Goal: Task Accomplishment & Management: Complete application form

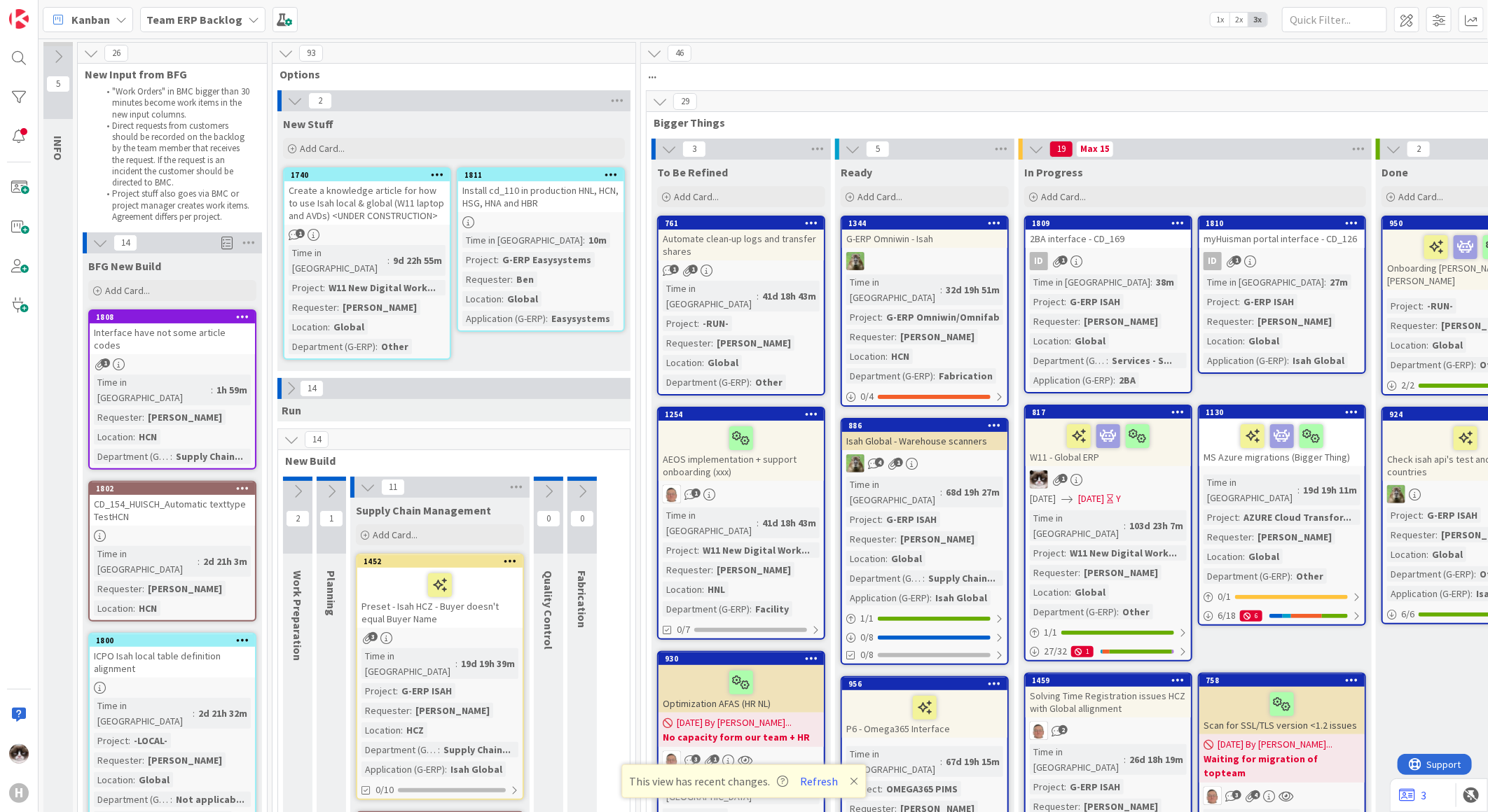
click at [214, 16] on b "Team ERP Backlog" at bounding box center [194, 19] width 96 height 14
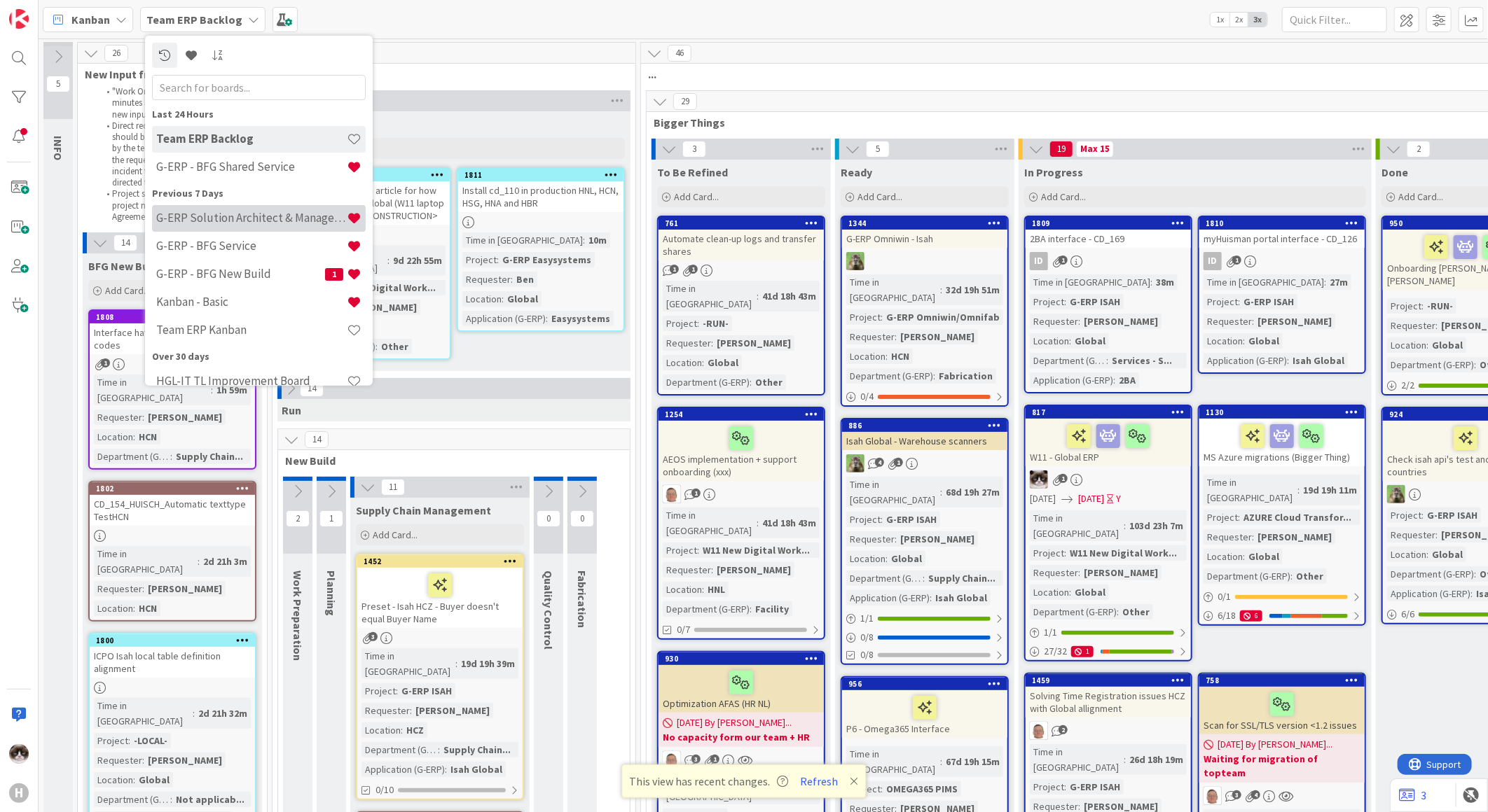
click at [263, 217] on h4 "G-ERP Solution Architect & Management" at bounding box center [251, 217] width 190 height 14
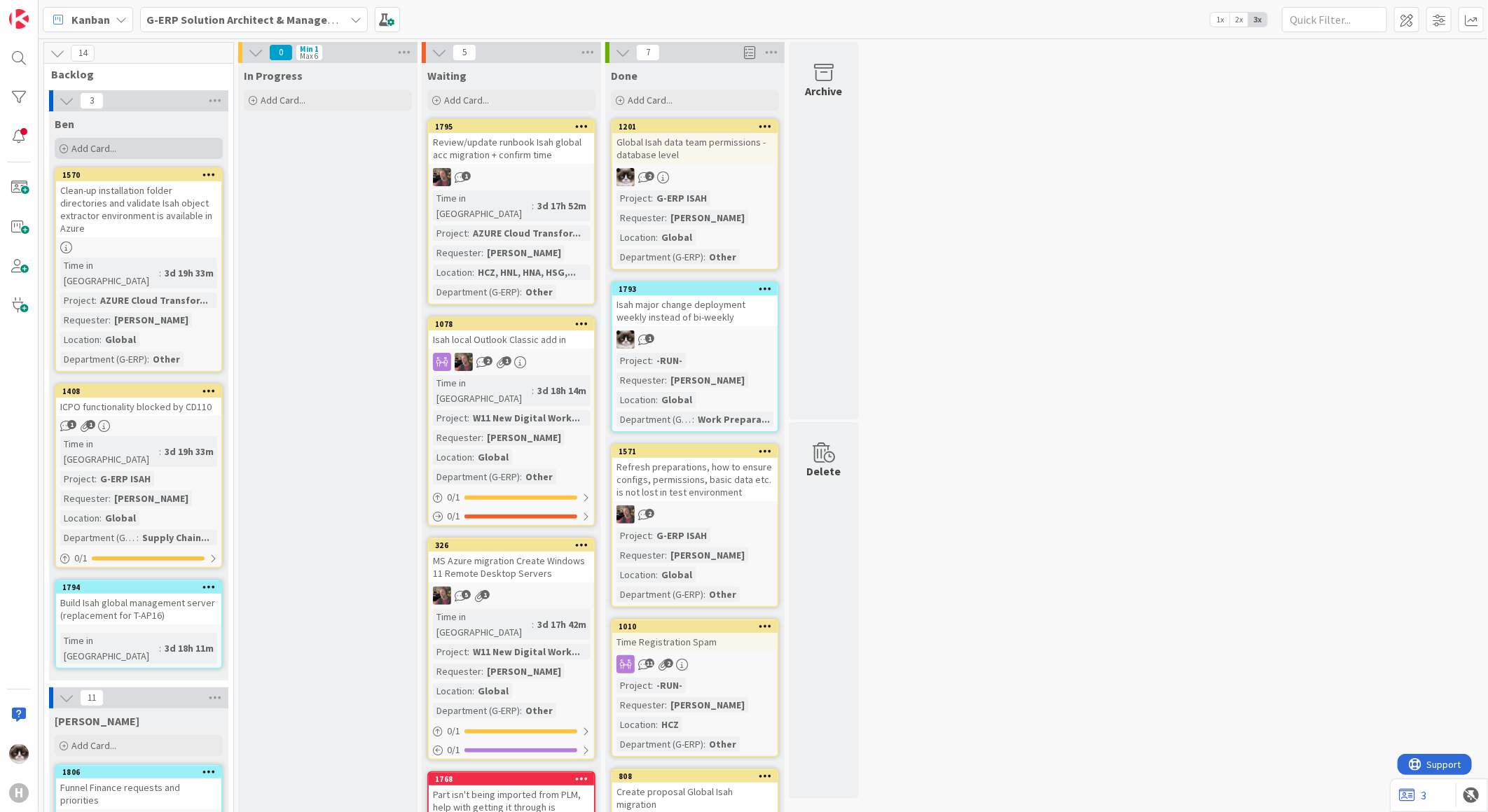
click at [104, 147] on span "Add Card..." at bounding box center [93, 148] width 45 height 12
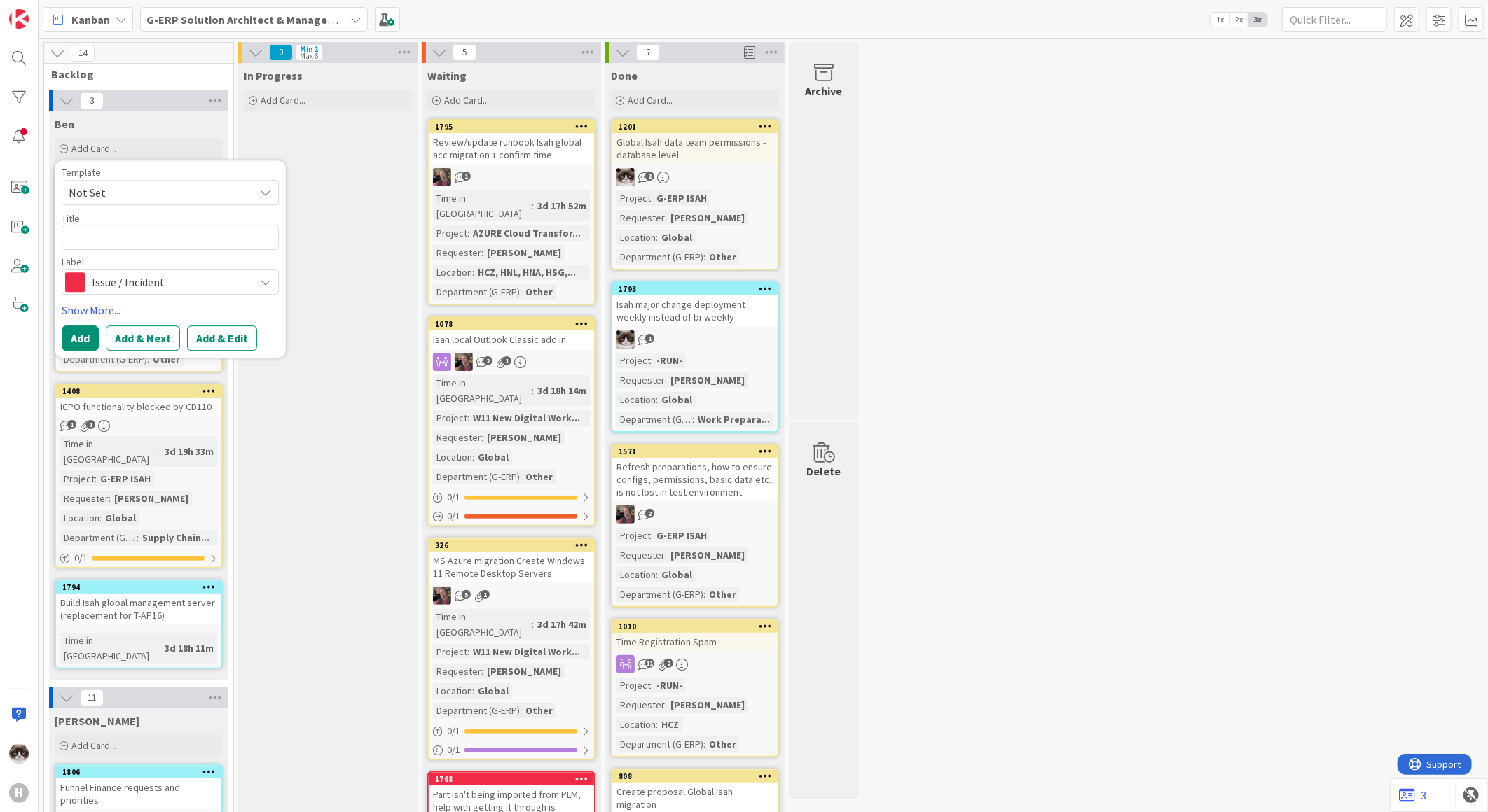
click at [138, 276] on span "Issue / Incident" at bounding box center [169, 282] width 155 height 19
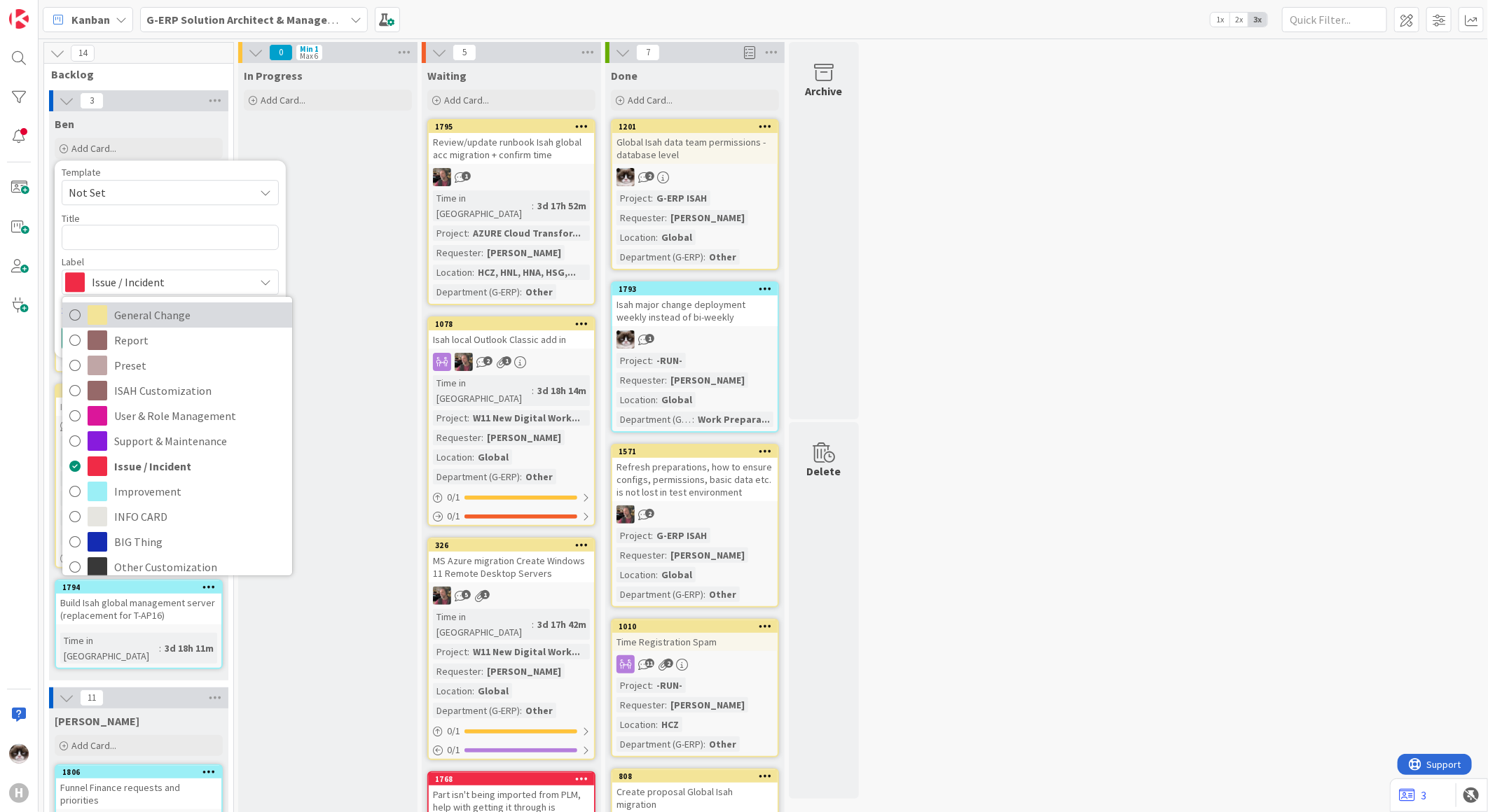
click at [171, 314] on span "General Change" at bounding box center [199, 315] width 171 height 21
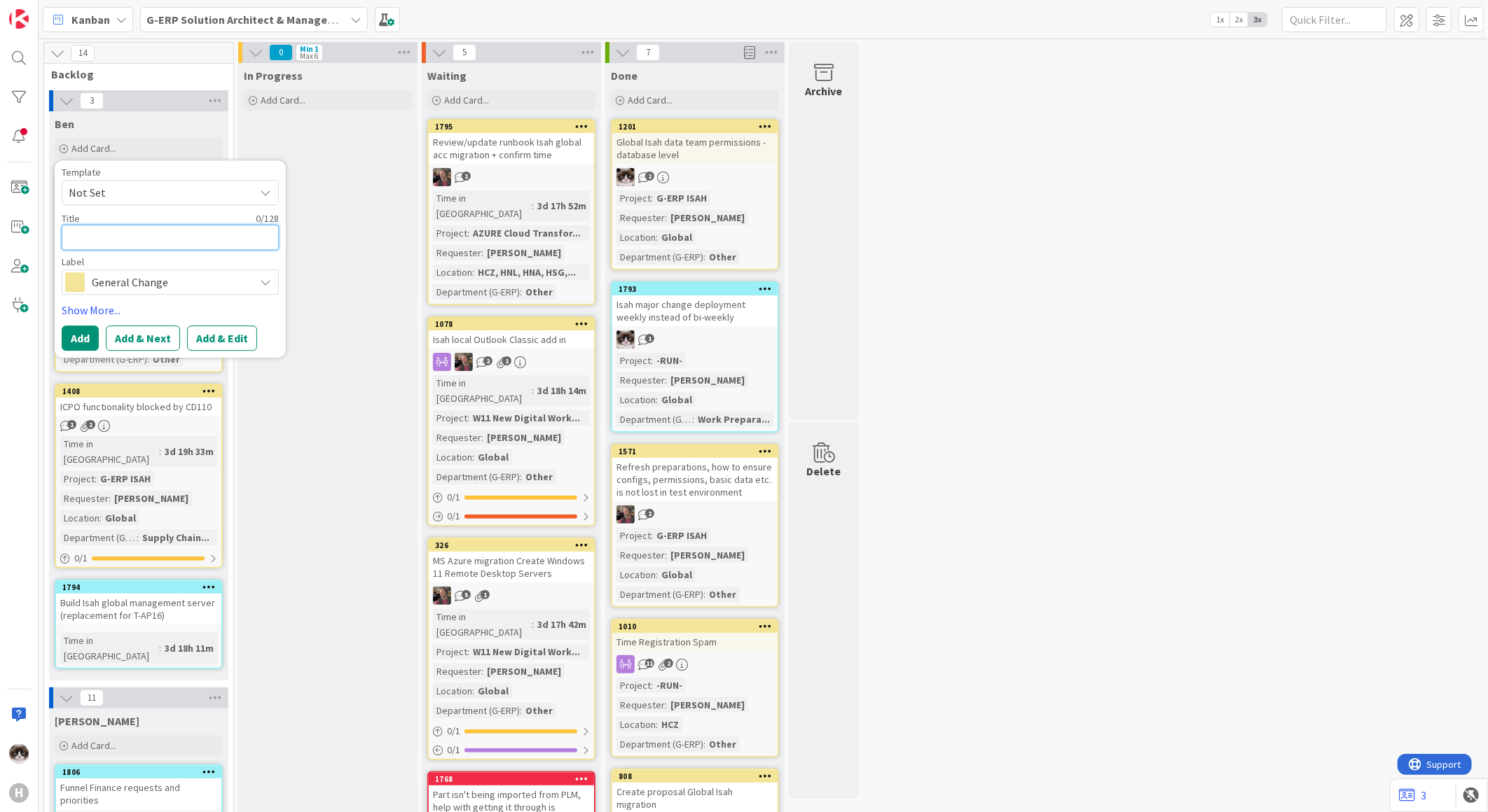
click at [152, 236] on textarea at bounding box center [170, 237] width 218 height 25
type textarea "x"
type textarea "P"
type textarea "x"
type textarea "PE"
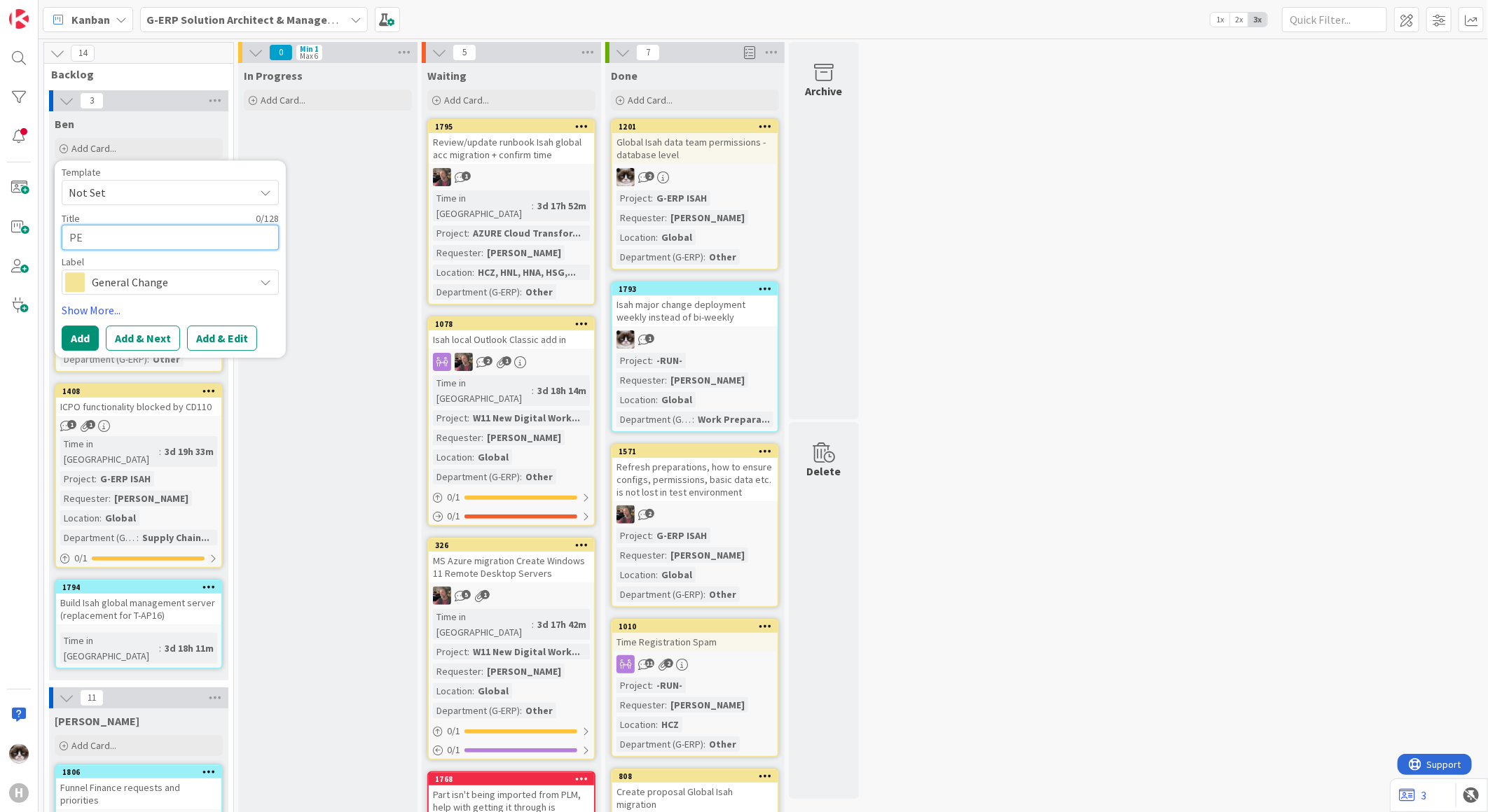
type textarea "x"
type textarea "PEr"
type textarea "x"
type textarea "PErf"
type textarea "x"
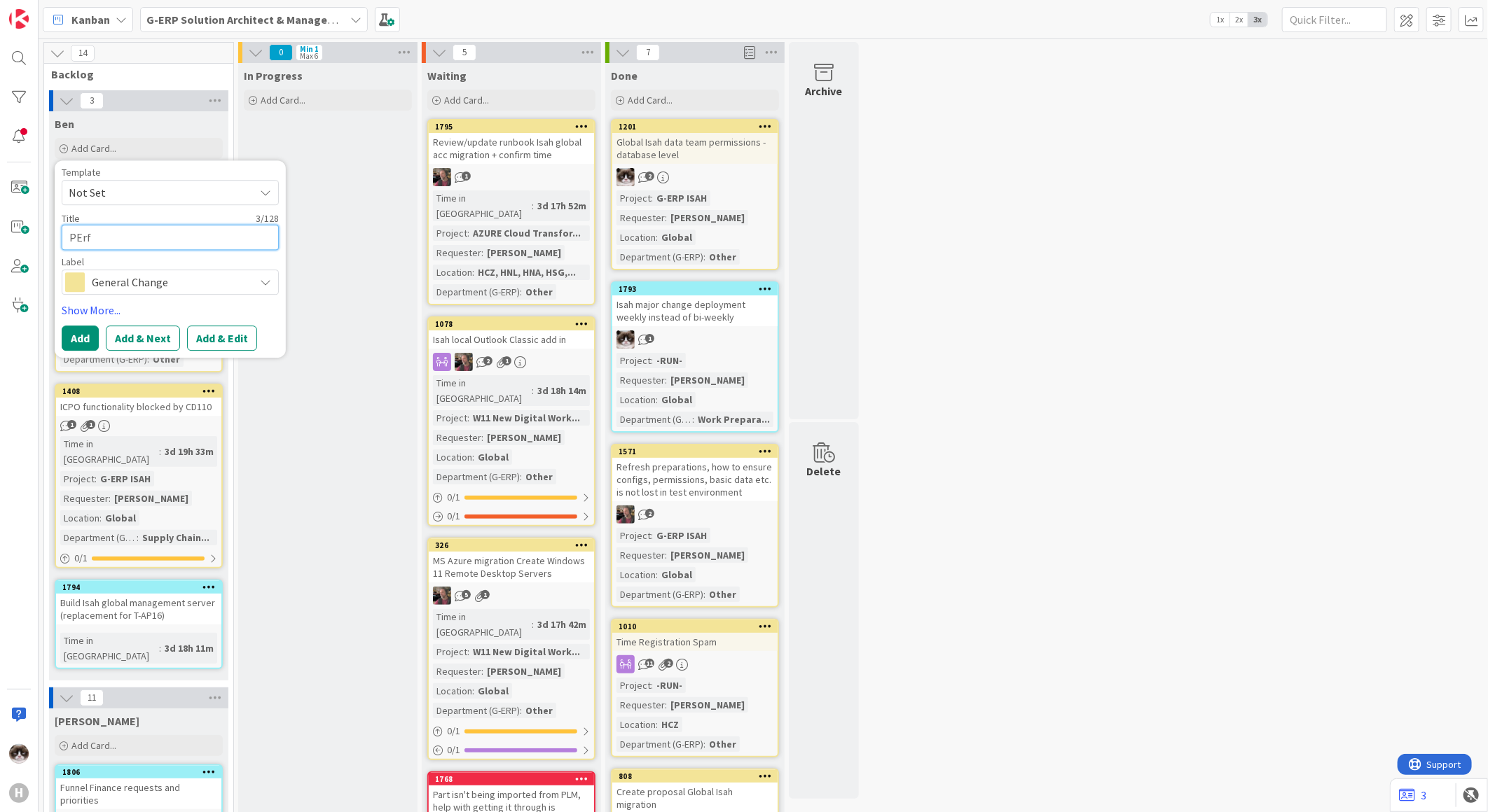
type textarea "PErfo"
type textarea "x"
type textarea "PErf"
type textarea "x"
type textarea "PEr"
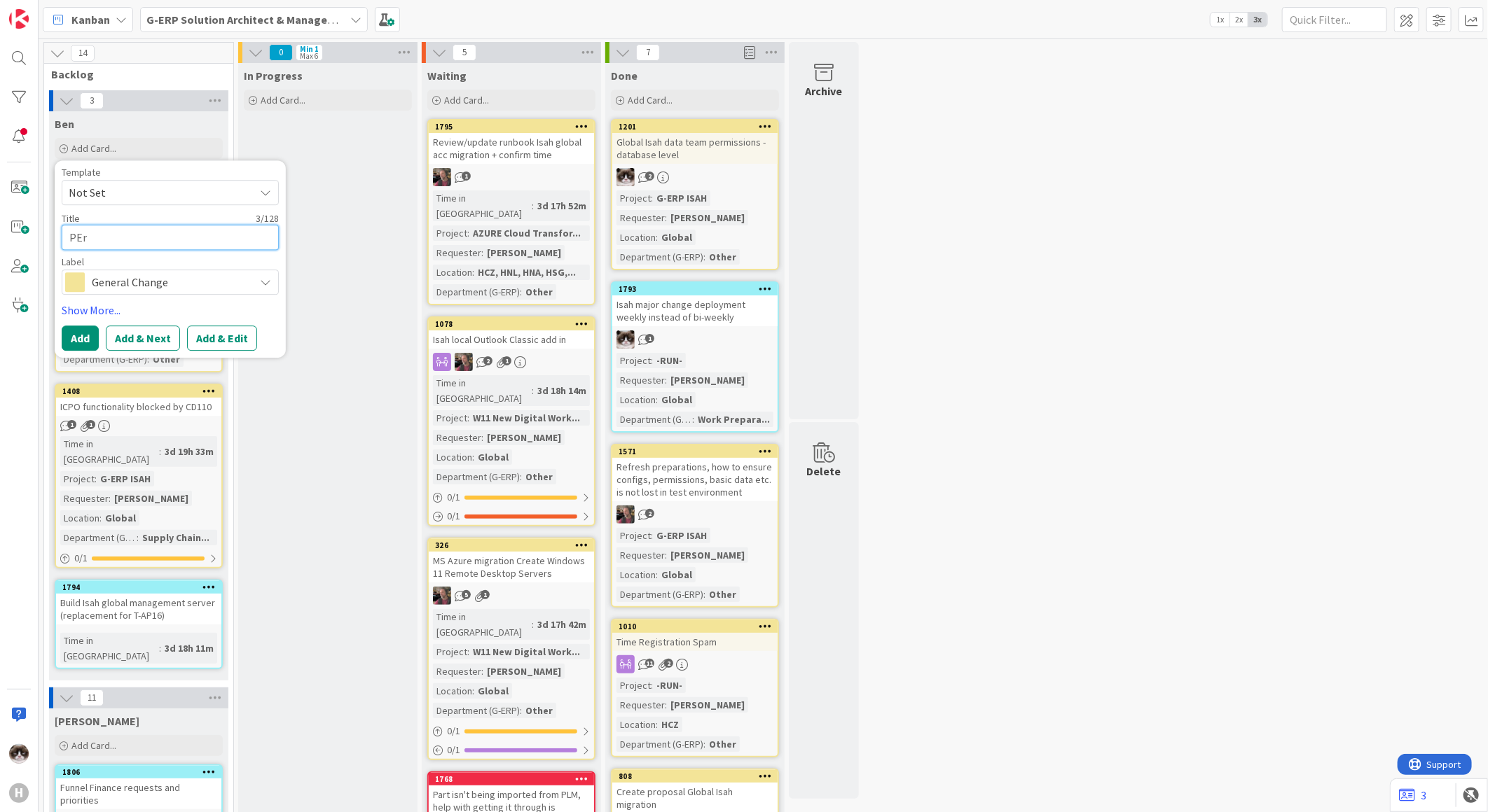
type textarea "x"
type textarea "PE"
type textarea "x"
type textarea "P"
type textarea "x"
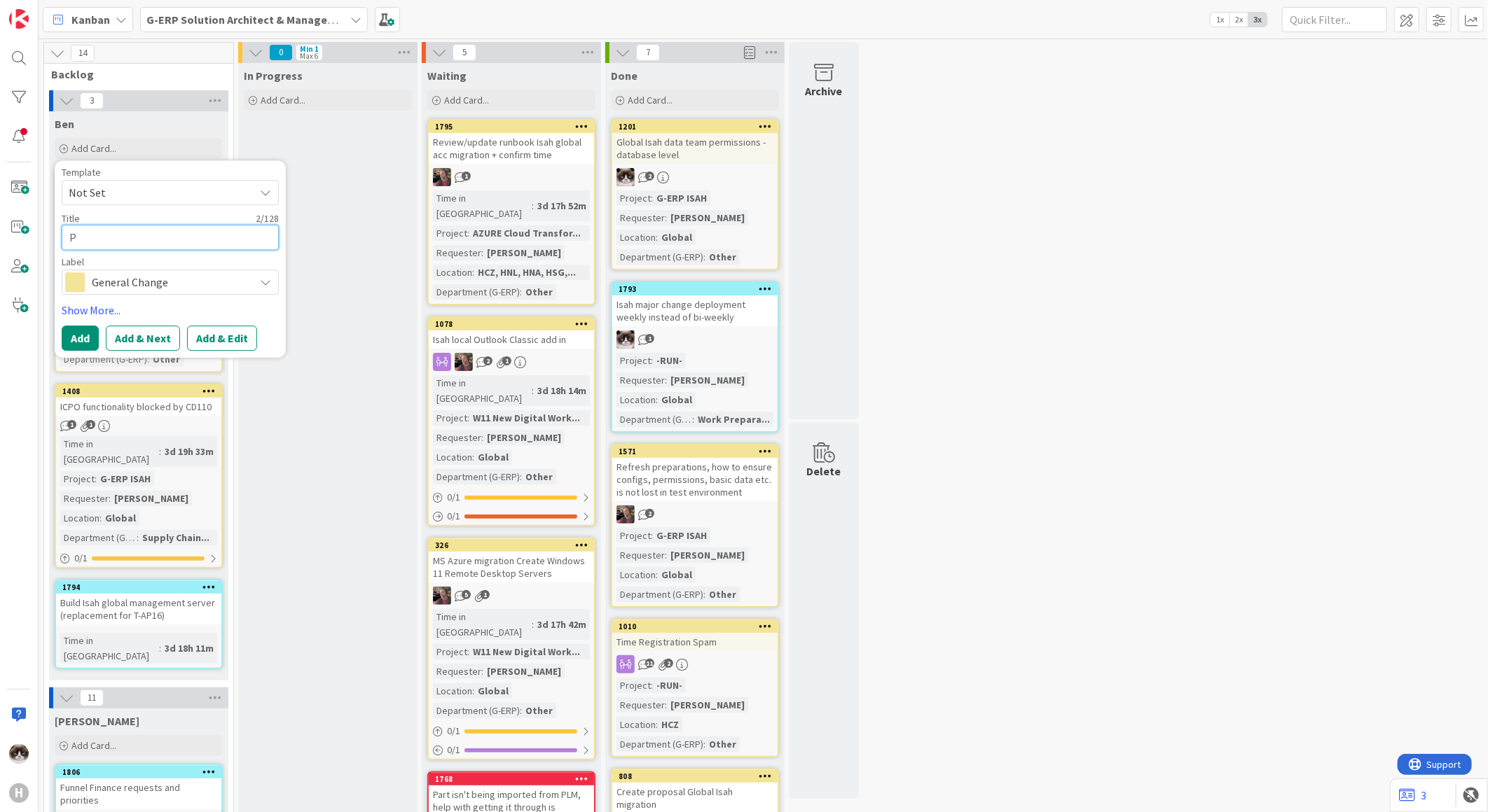
type textarea "Pe"
type textarea "x"
type textarea "Per"
type textarea "x"
type textarea "Perf"
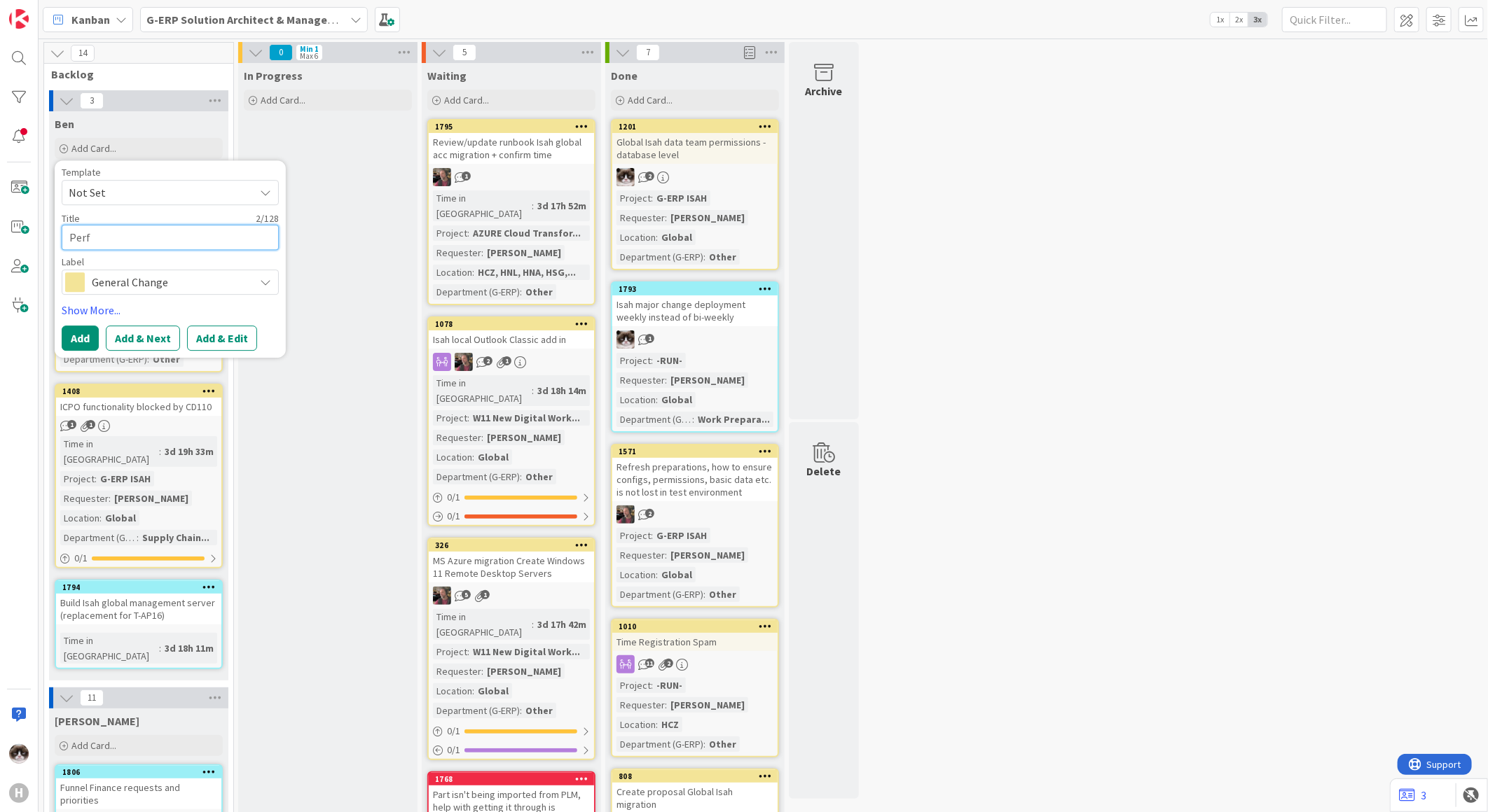
type textarea "x"
type textarea "Perfo"
type textarea "x"
type textarea "Perfor"
type textarea "x"
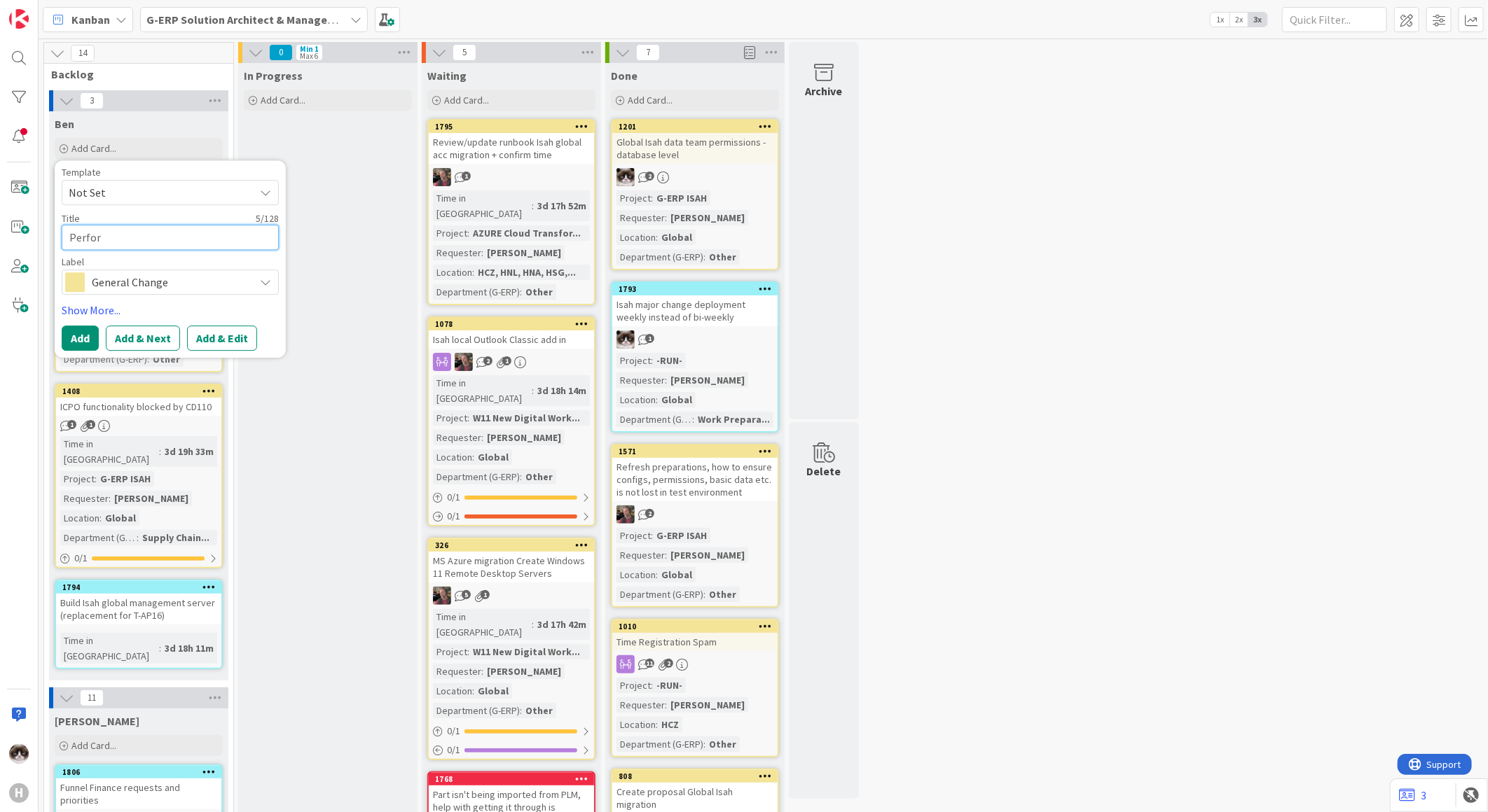
type textarea "Perform"
type textarea "x"
type textarea "Performa"
type textarea "x"
type textarea "Performan"
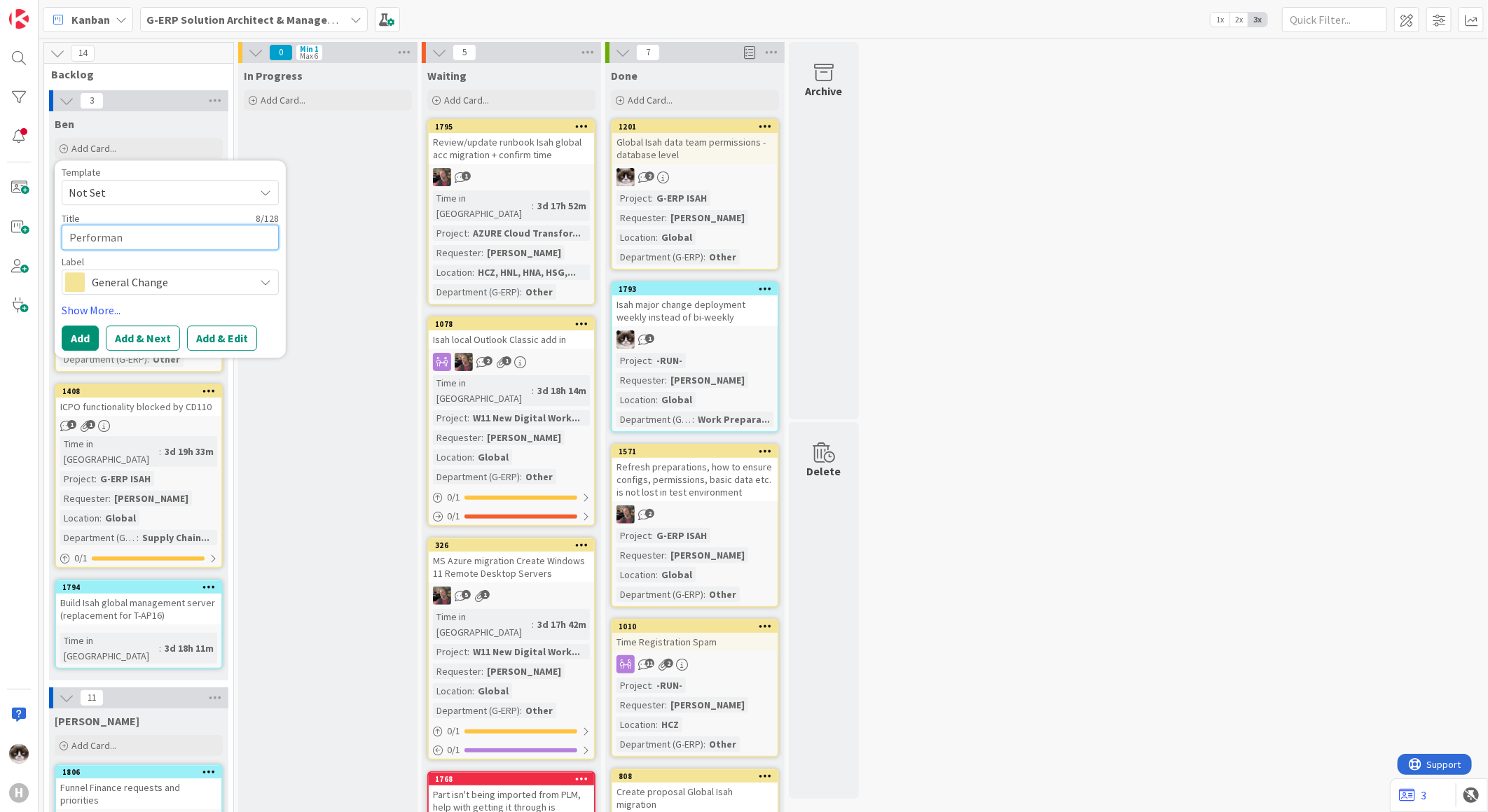
type textarea "x"
type textarea "Performanc"
type textarea "x"
type textarea "Performance"
type textarea "x"
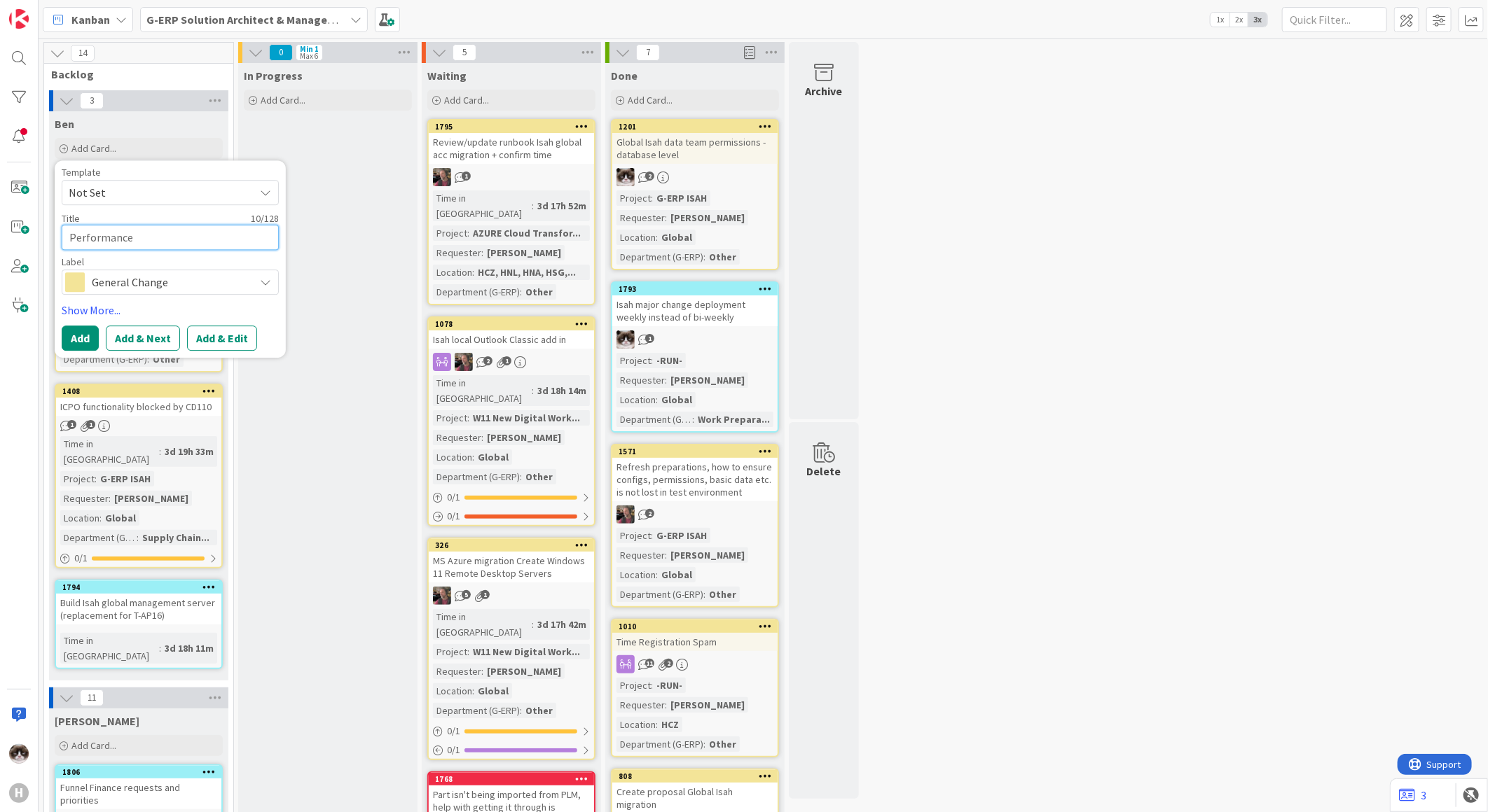
type textarea "Performance"
type textarea "x"
type textarea "Performance t"
type textarea "x"
type textarea "Performance tes"
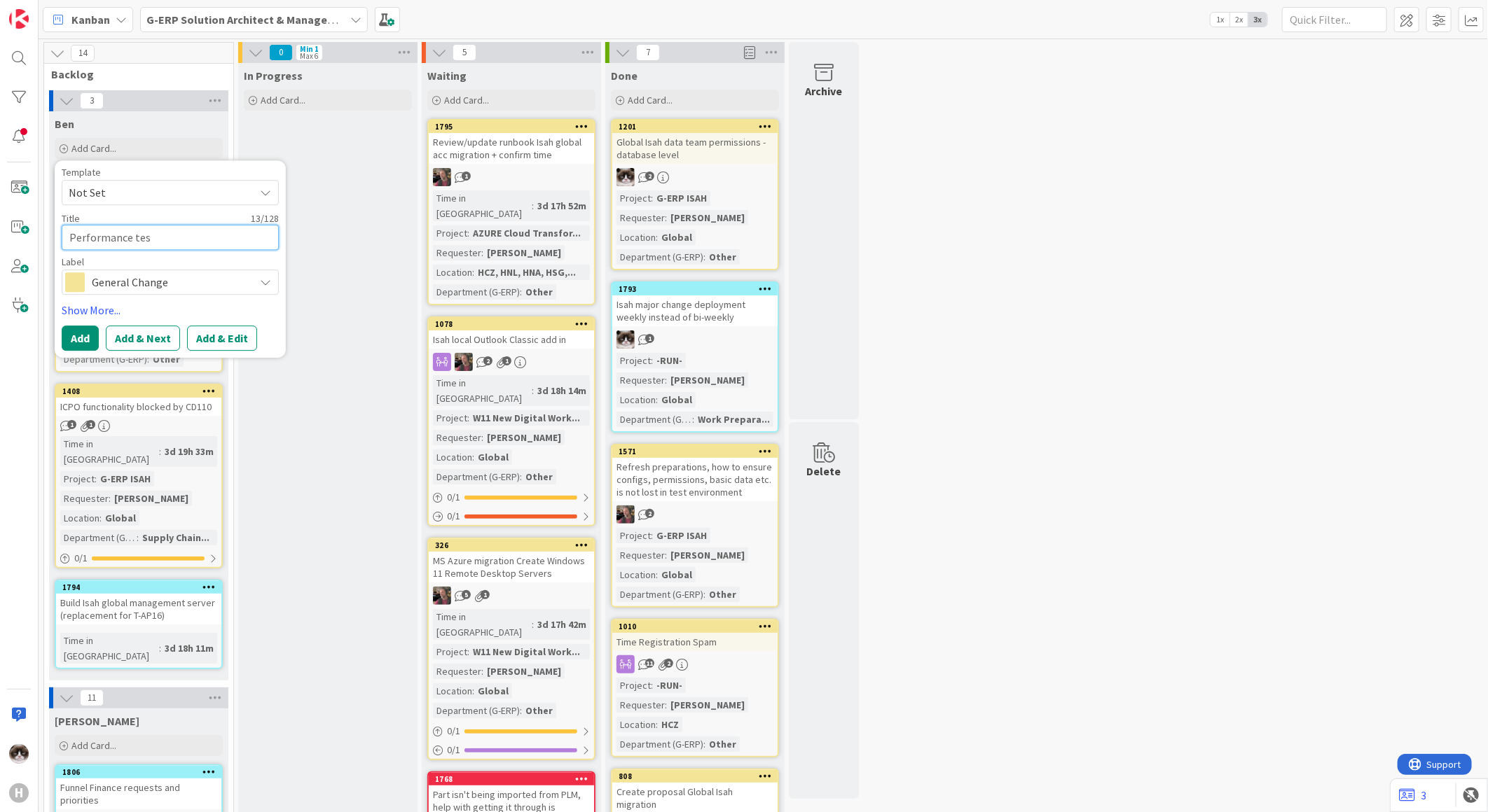
type textarea "x"
type textarea "Performance test"
type textarea "x"
type textarea "Performance test"
type textarea "x"
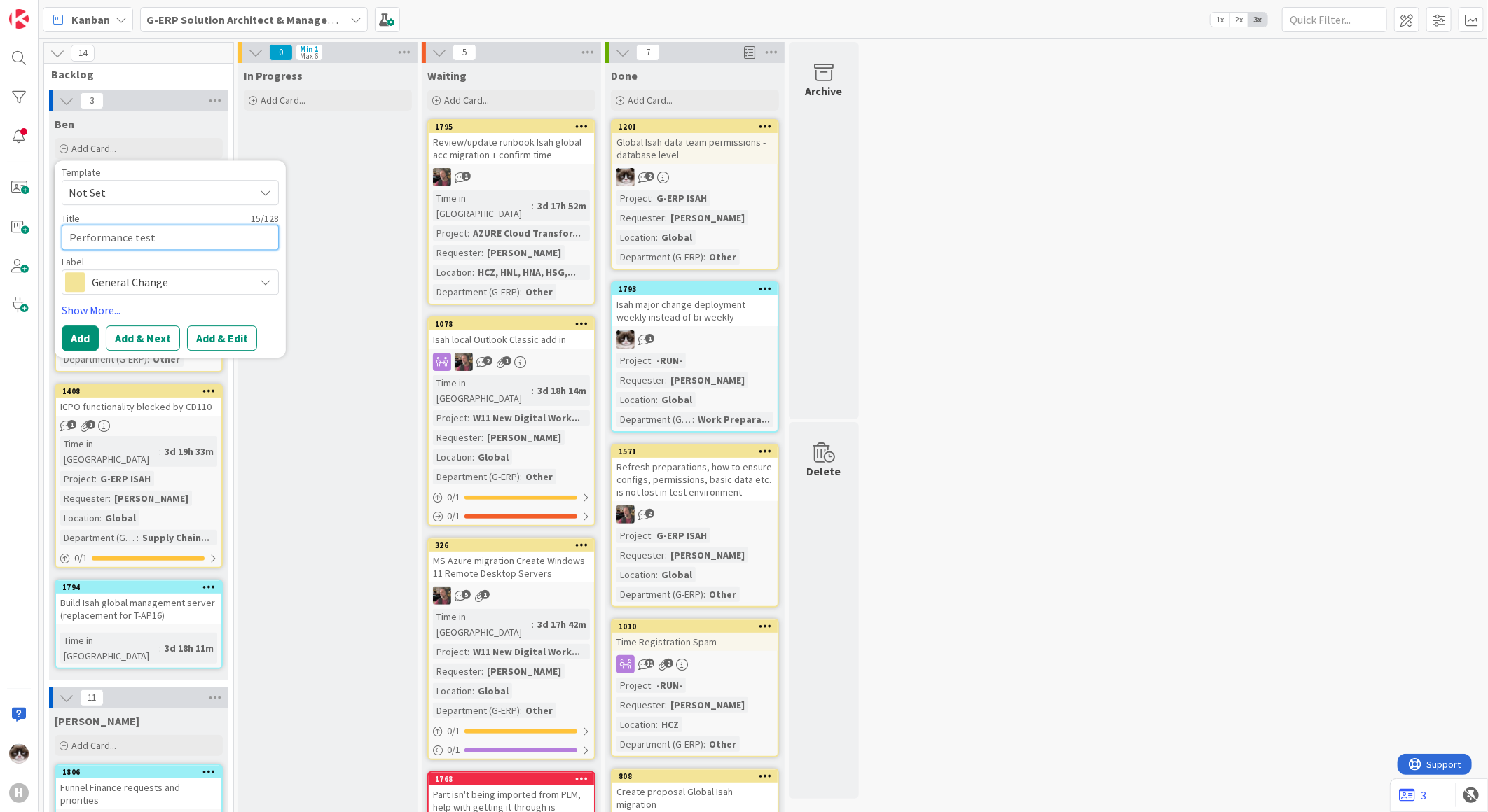
type textarea "Performance test I"
type textarea "x"
type textarea "Performance test Is"
type textarea "x"
type textarea "Performance test Isa"
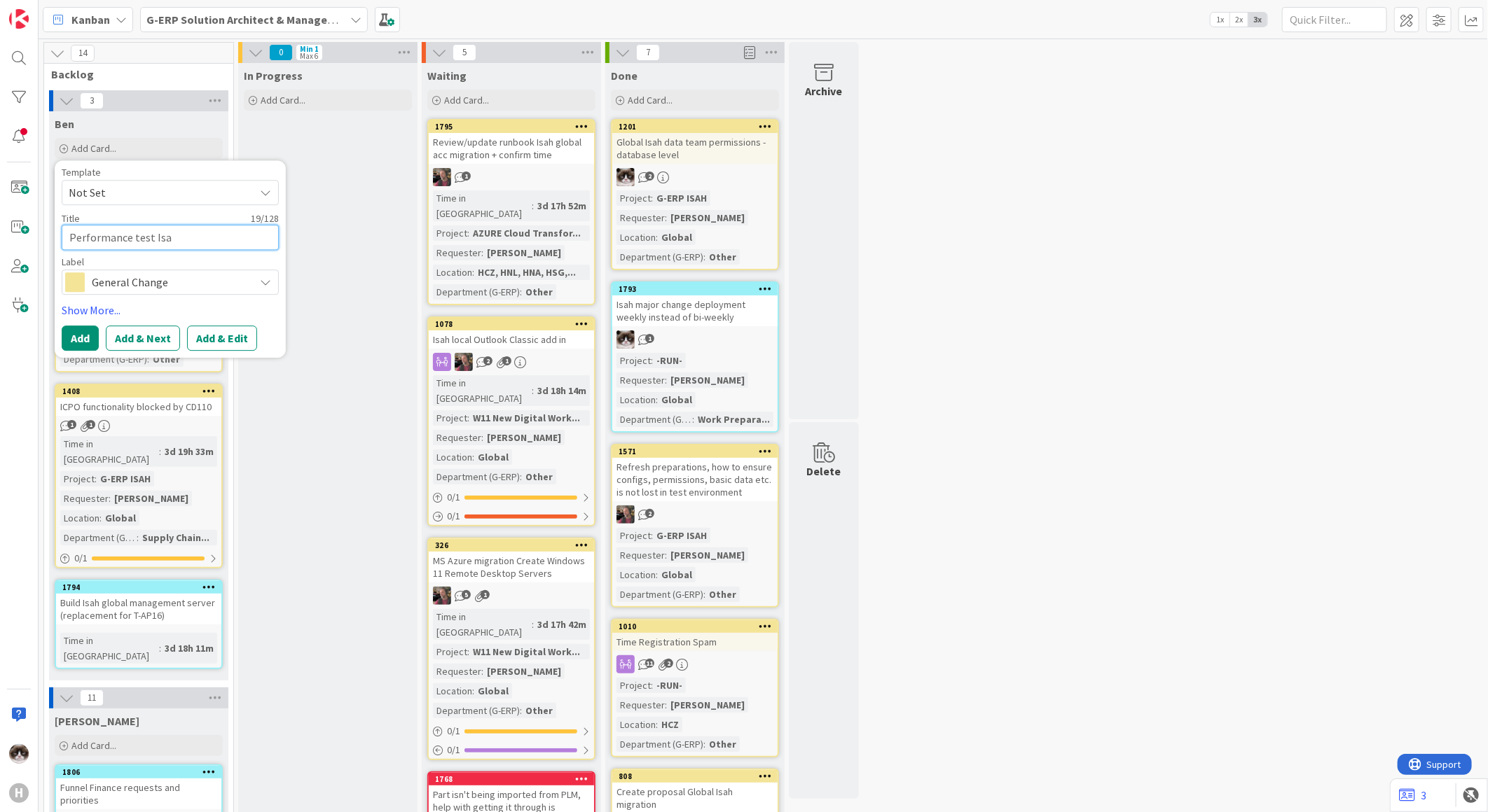
type textarea "x"
type textarea "Performance test Isa"
type textarea "x"
type textarea "Performance test Isa"
type textarea "x"
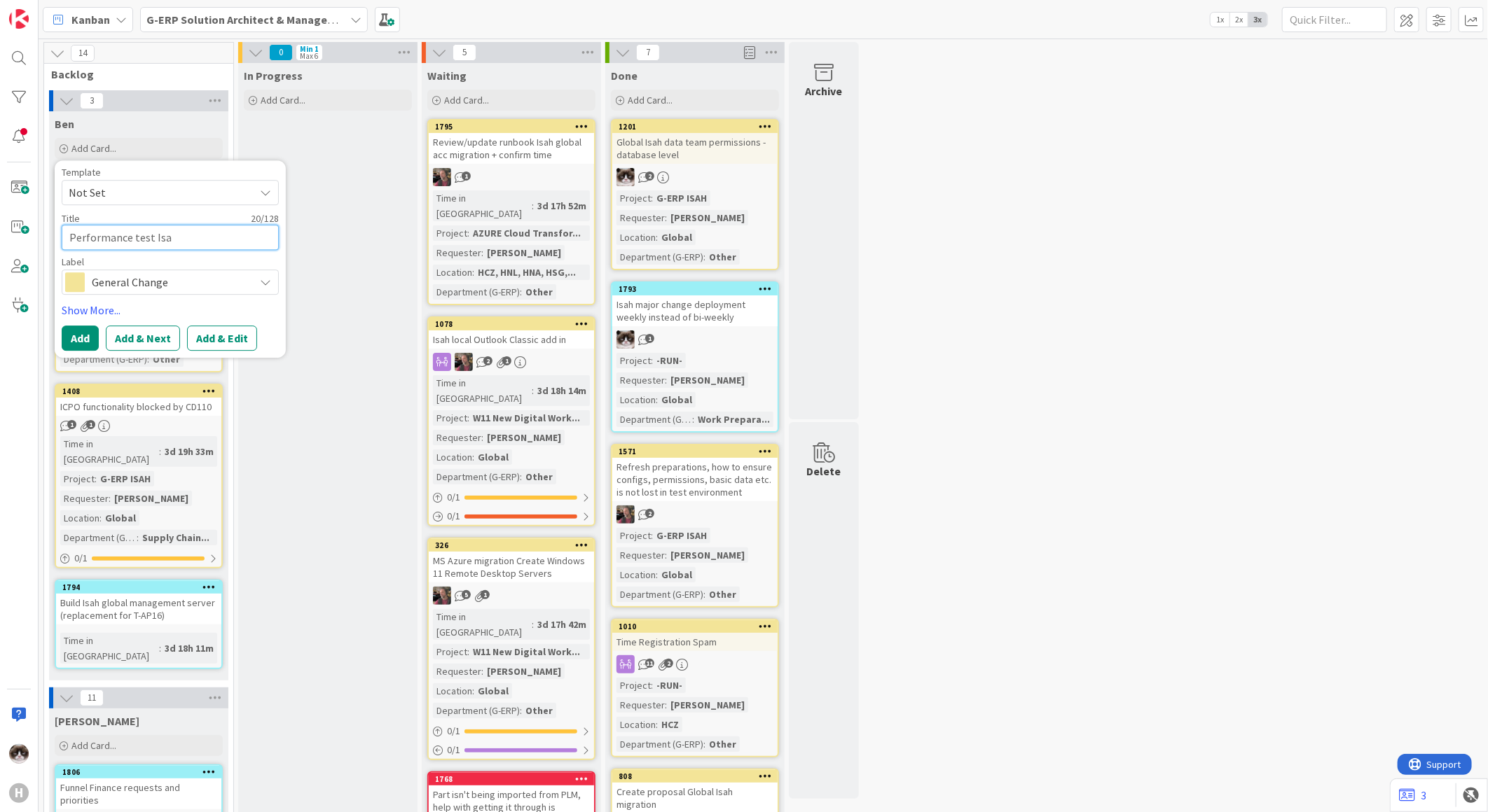
type textarea "Performance test Isah"
type textarea "x"
type textarea "Performance test Isah"
type textarea "x"
type textarea "Performance test [PERSON_NAME]"
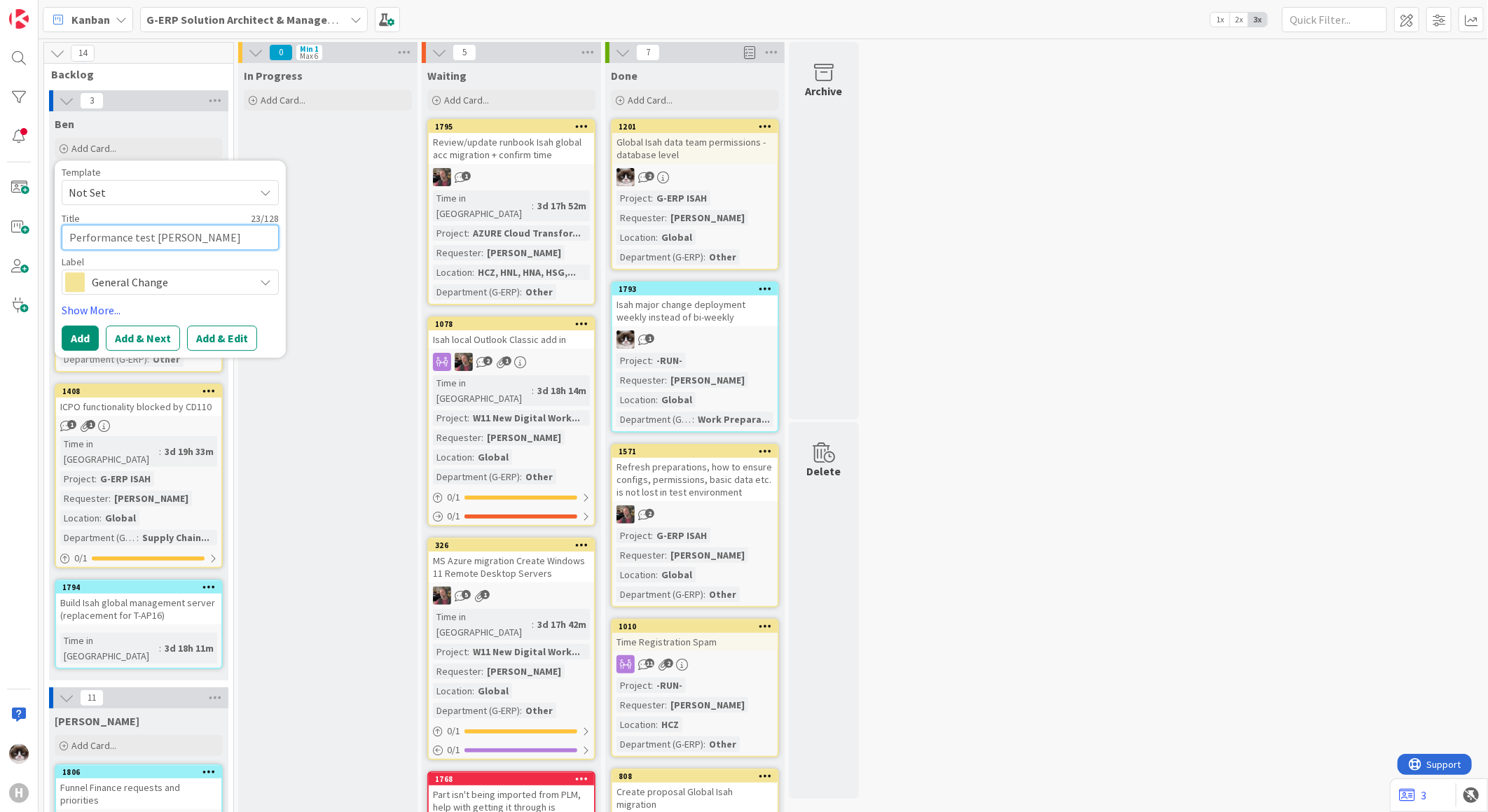
type textarea "x"
type textarea "Performance test [PERSON_NAME]"
type textarea "x"
type textarea "Performance test [PERSON_NAME]"
type textarea "x"
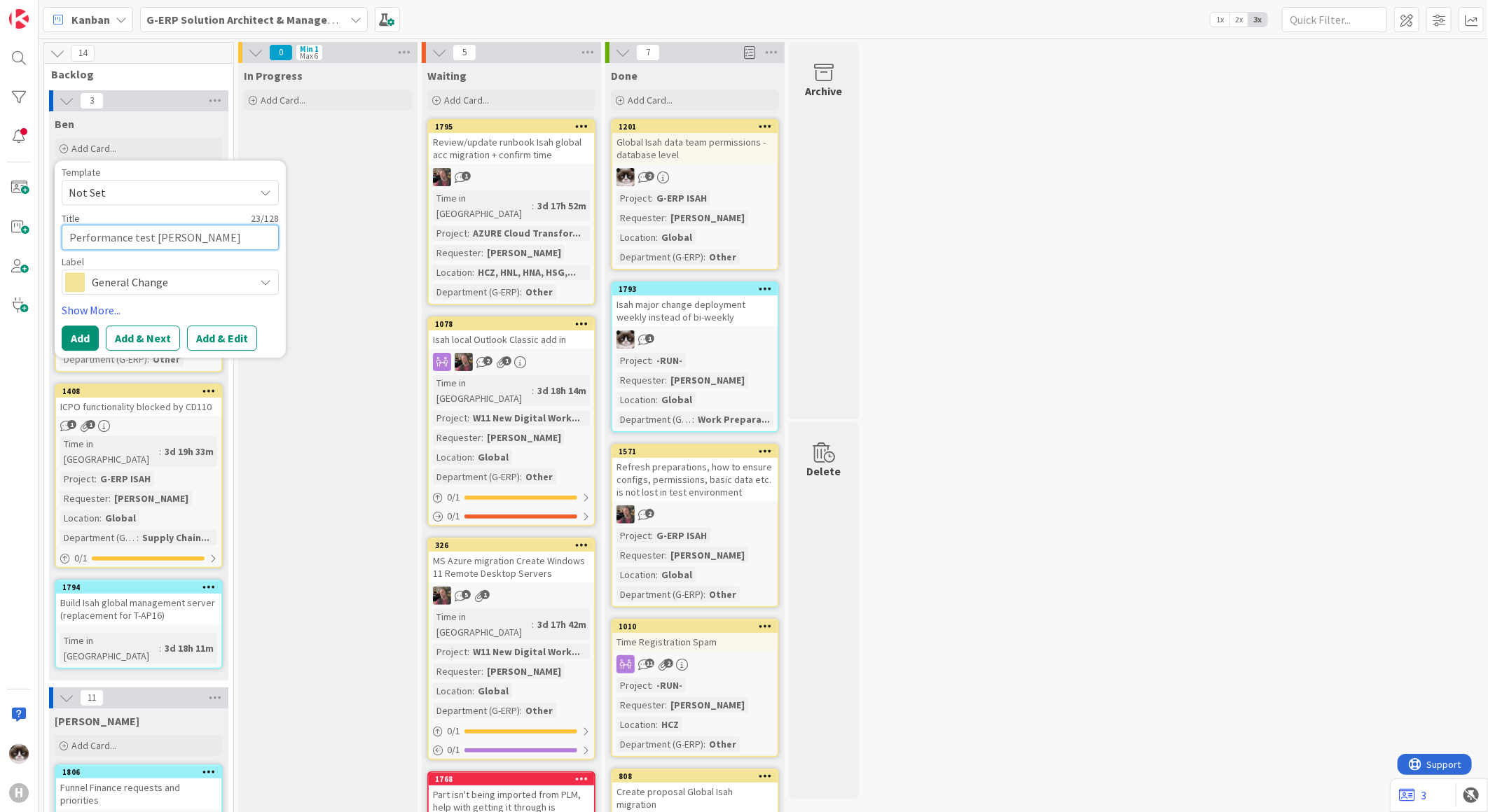
type textarea "Performance test [PERSON_NAME]"
type textarea "x"
type textarea "Performance test Isah Local"
type textarea "x"
type textarea "Performance test Isah Local"
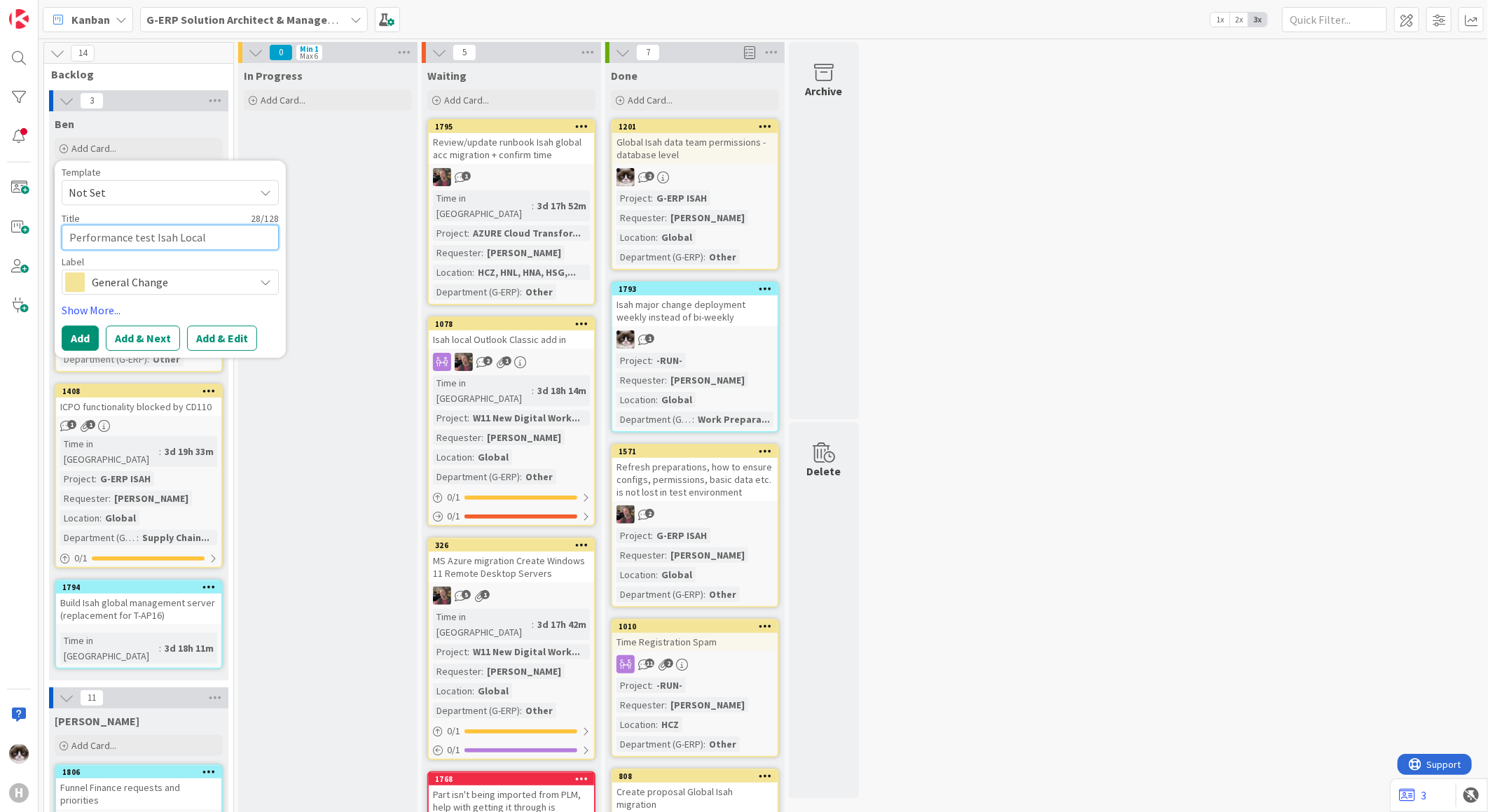
type textarea "x"
type textarea "Performance test Isah Local +"
type textarea "x"
type textarea "Performance test Isah Local +"
type textarea "x"
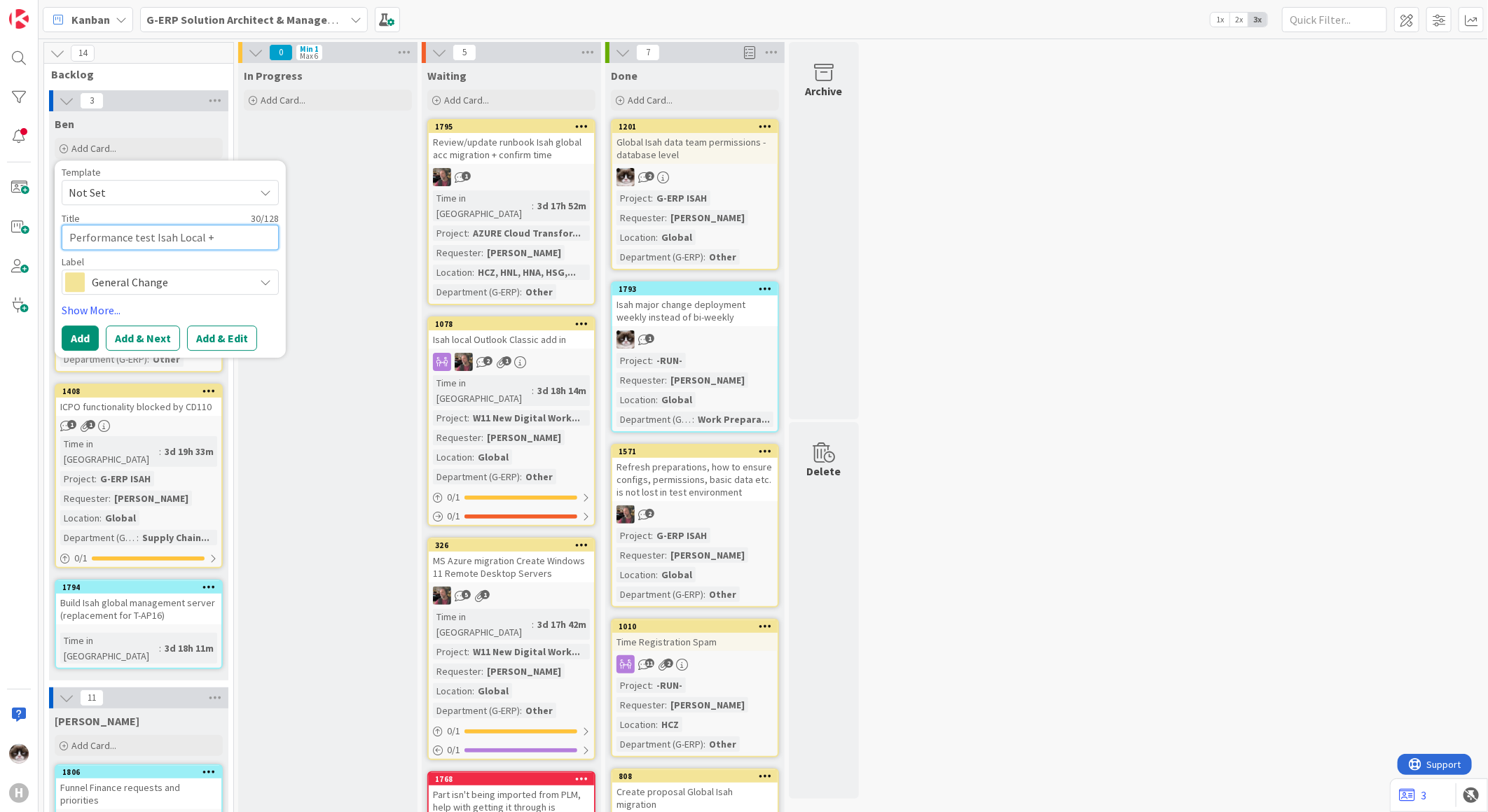
type textarea "Performance test Isah Local + G"
type textarea "x"
type textarea "Performance test Isah Local + Gl"
type textarea "x"
type textarea "Performance test Isah Local + Glo"
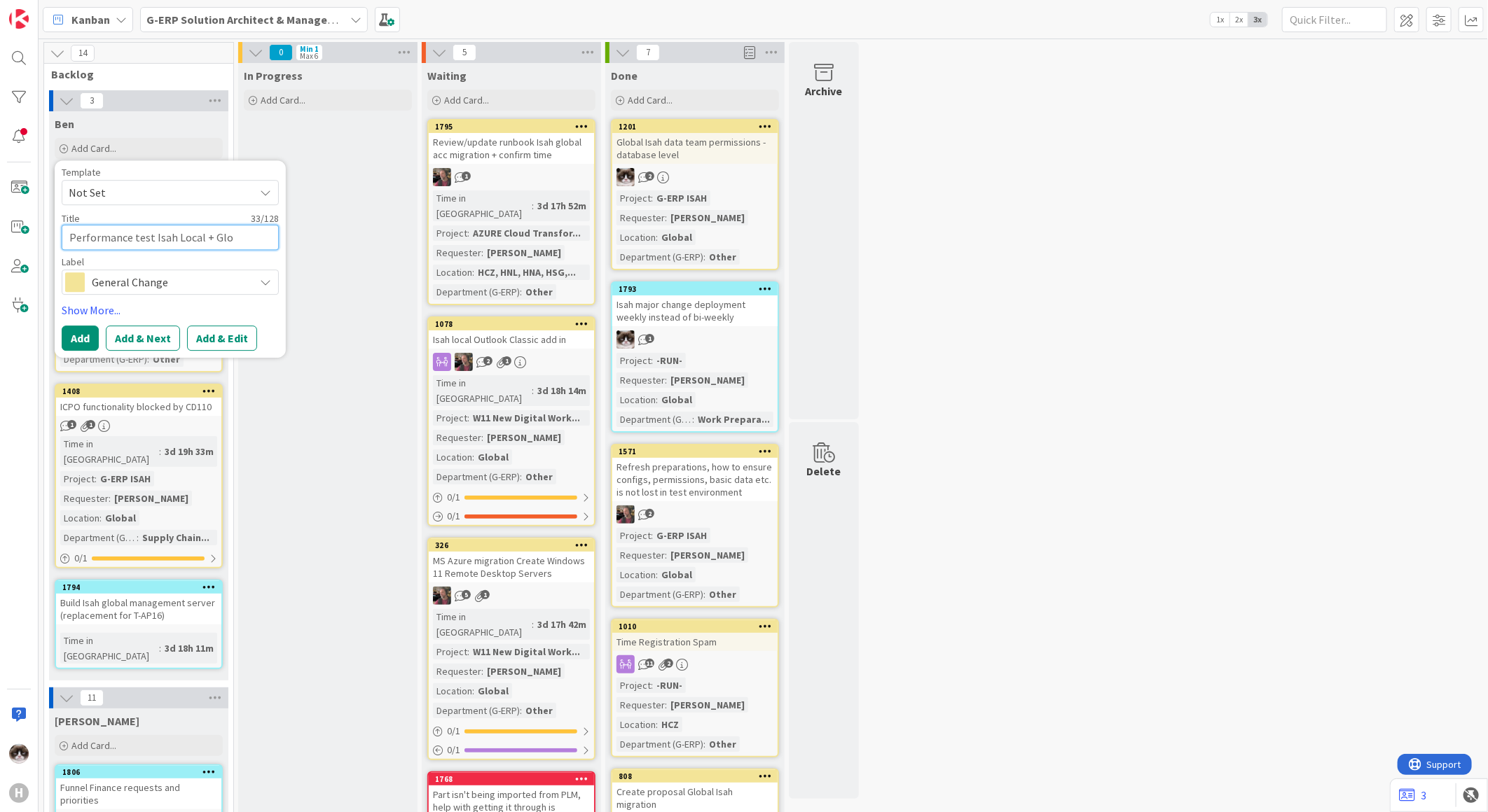
type textarea "x"
type textarea "Performance test Isah Local + Glob"
type textarea "x"
type textarea "Performance test Isah Local + Globa"
type textarea "x"
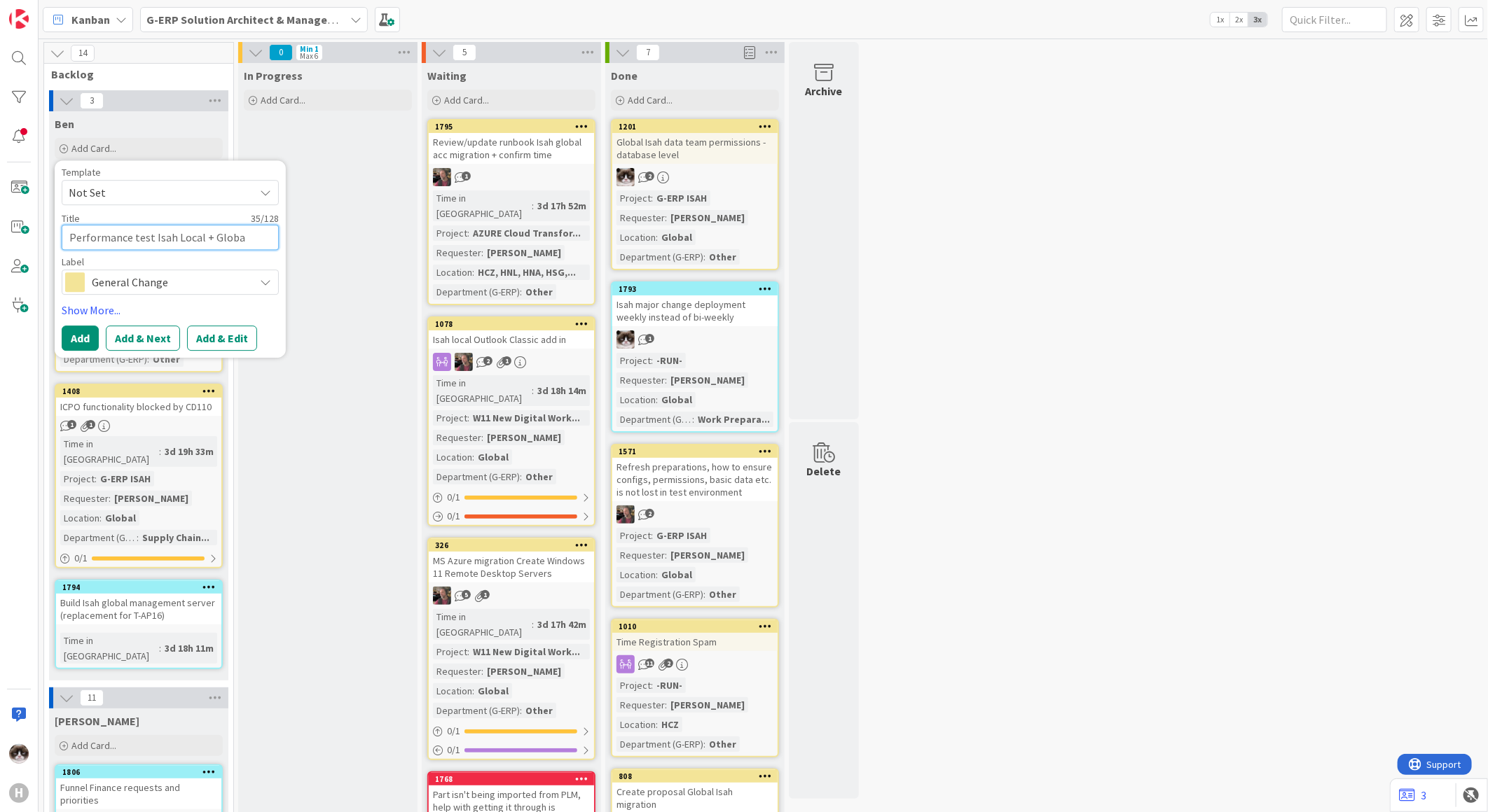
type textarea "Performance test Isah Local + Global"
type textarea "x"
type textarea "Performance test Isah Local + Global"
type textarea "x"
type textarea "Performance test Isah Local + Global a"
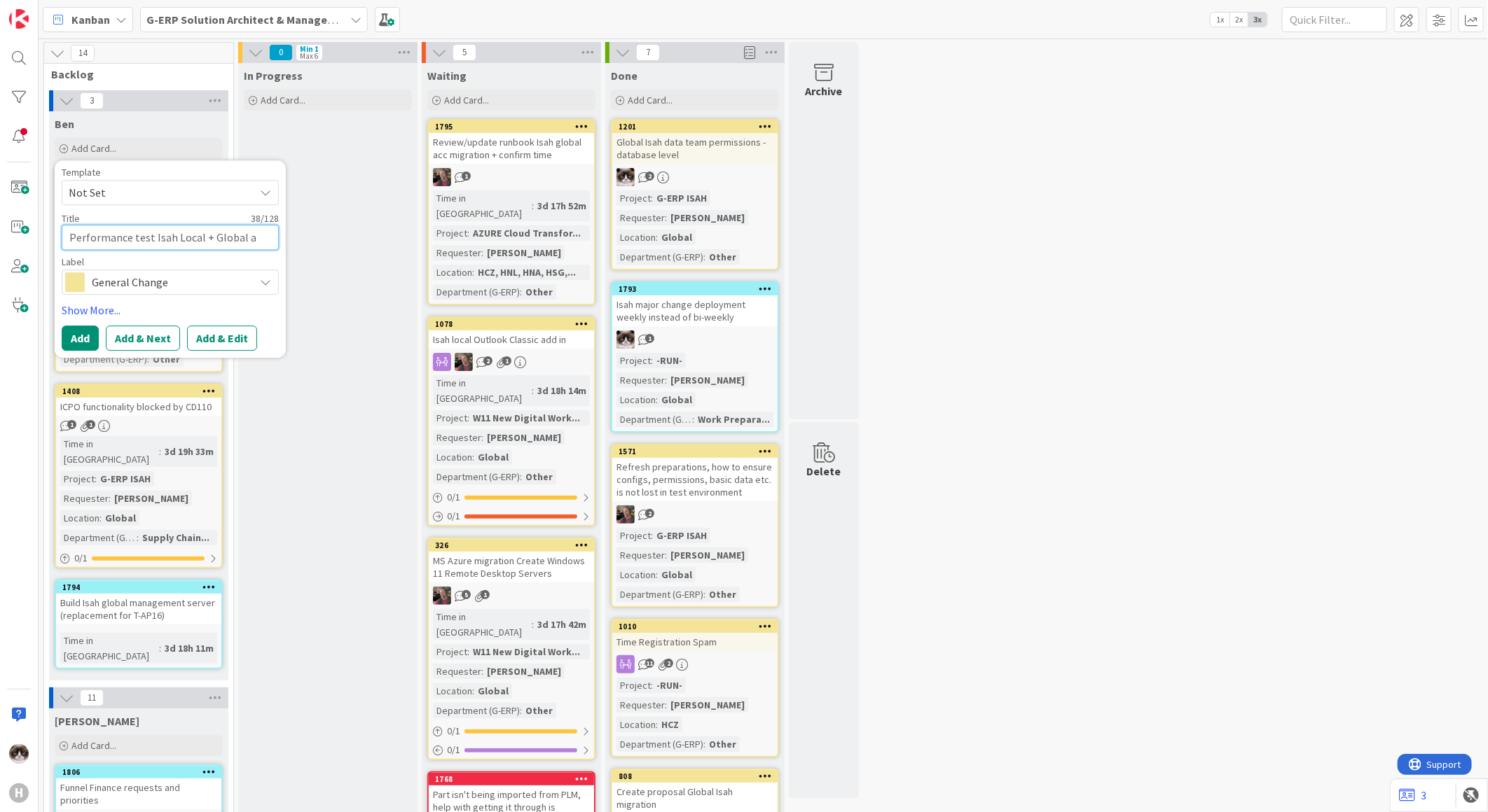
type textarea "x"
type textarea "Performance test Isah Local + Global ap"
type textarea "x"
type textarea "Performance test Isah Local + Global app"
type textarea "x"
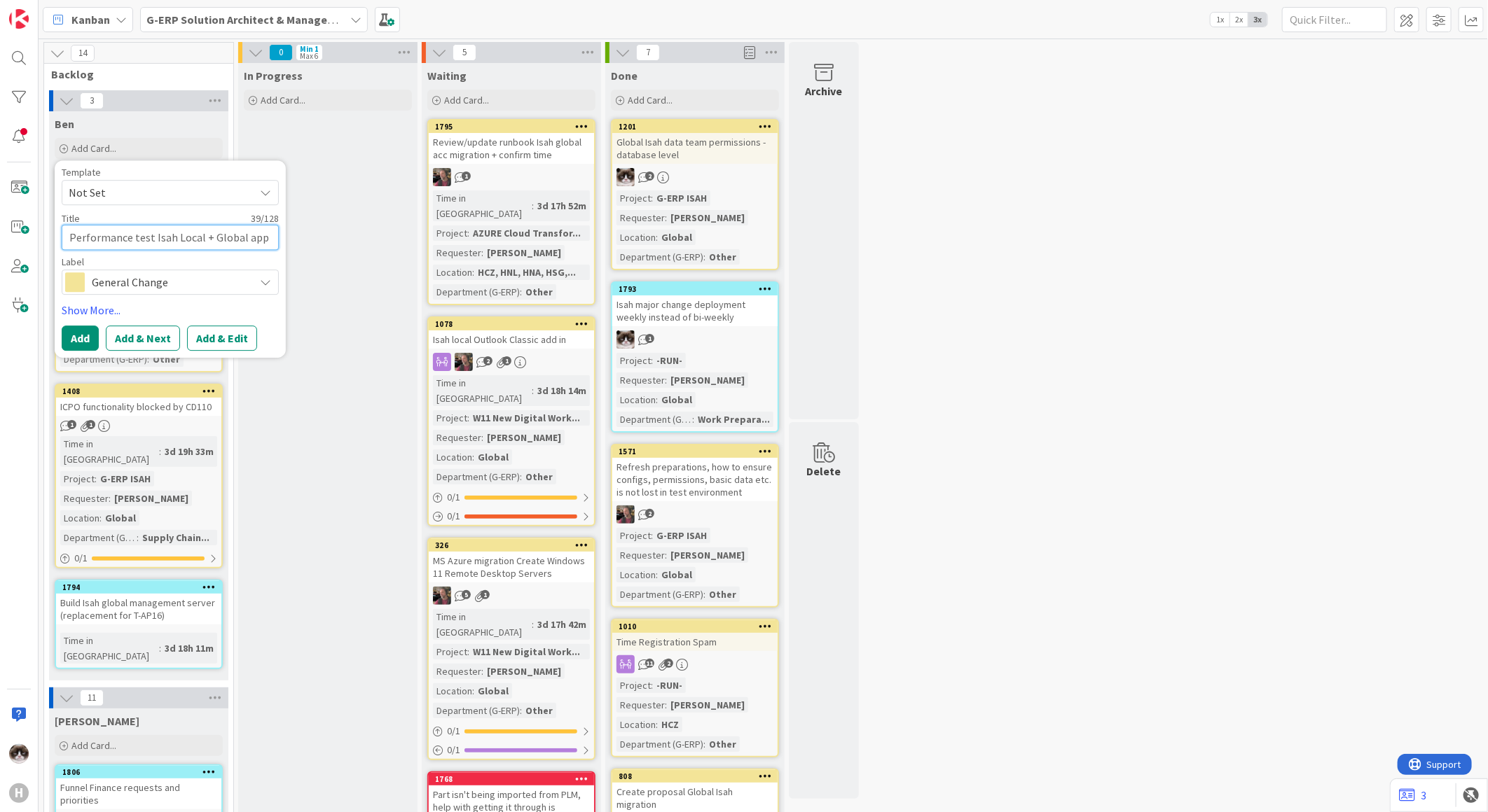
type textarea "Performance test Isah Local + Global apps"
type textarea "x"
type textarea "Performance test Isah Local + Global apps"
type textarea "x"
type textarea "Performance test Isah Local + Global apps"
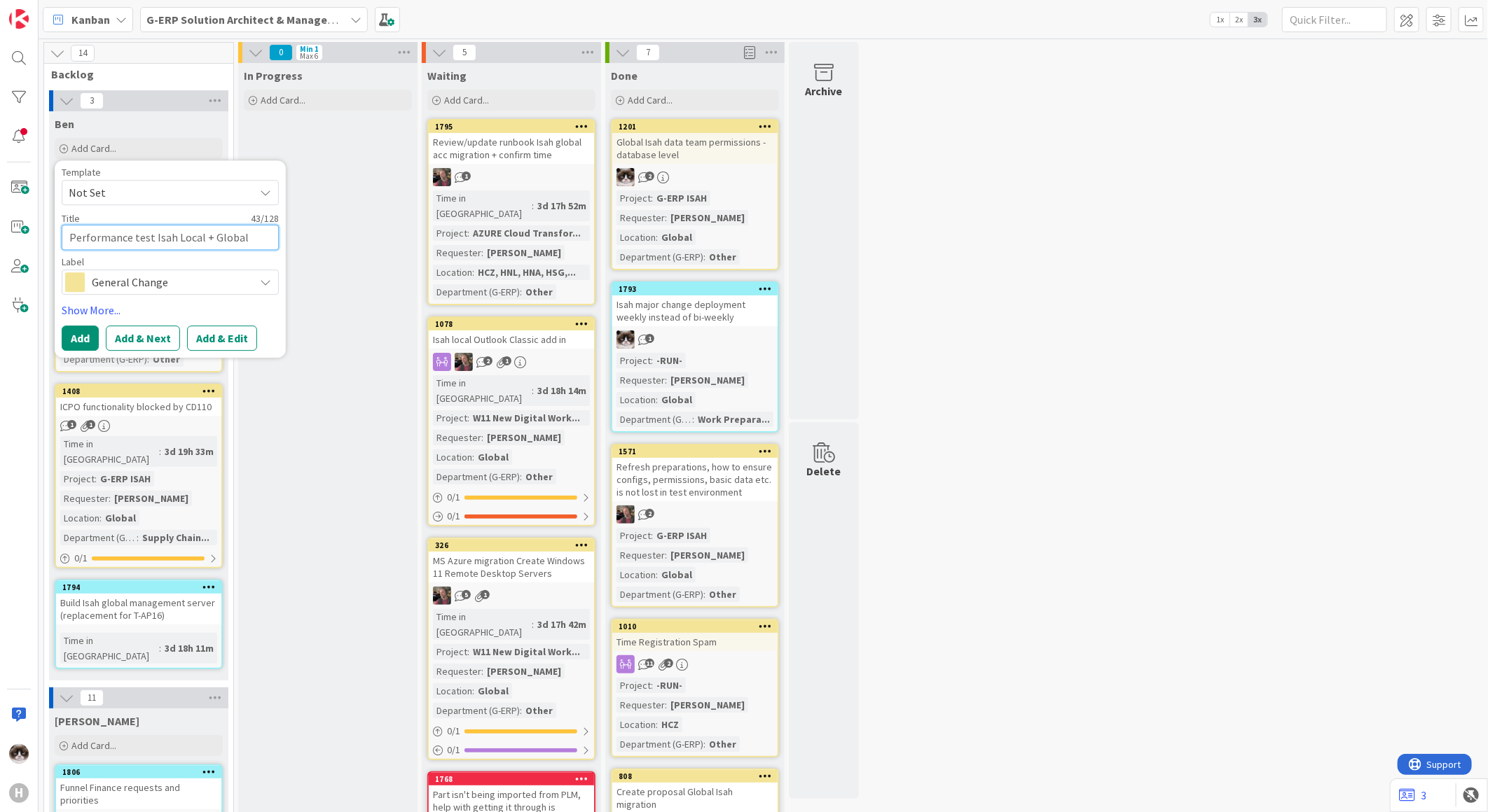
type textarea "x"
type textarea "Performance test Isah Local + Global apps ("
type textarea "x"
type textarea "Performance test Isah Local + Global apps (W"
type textarea "x"
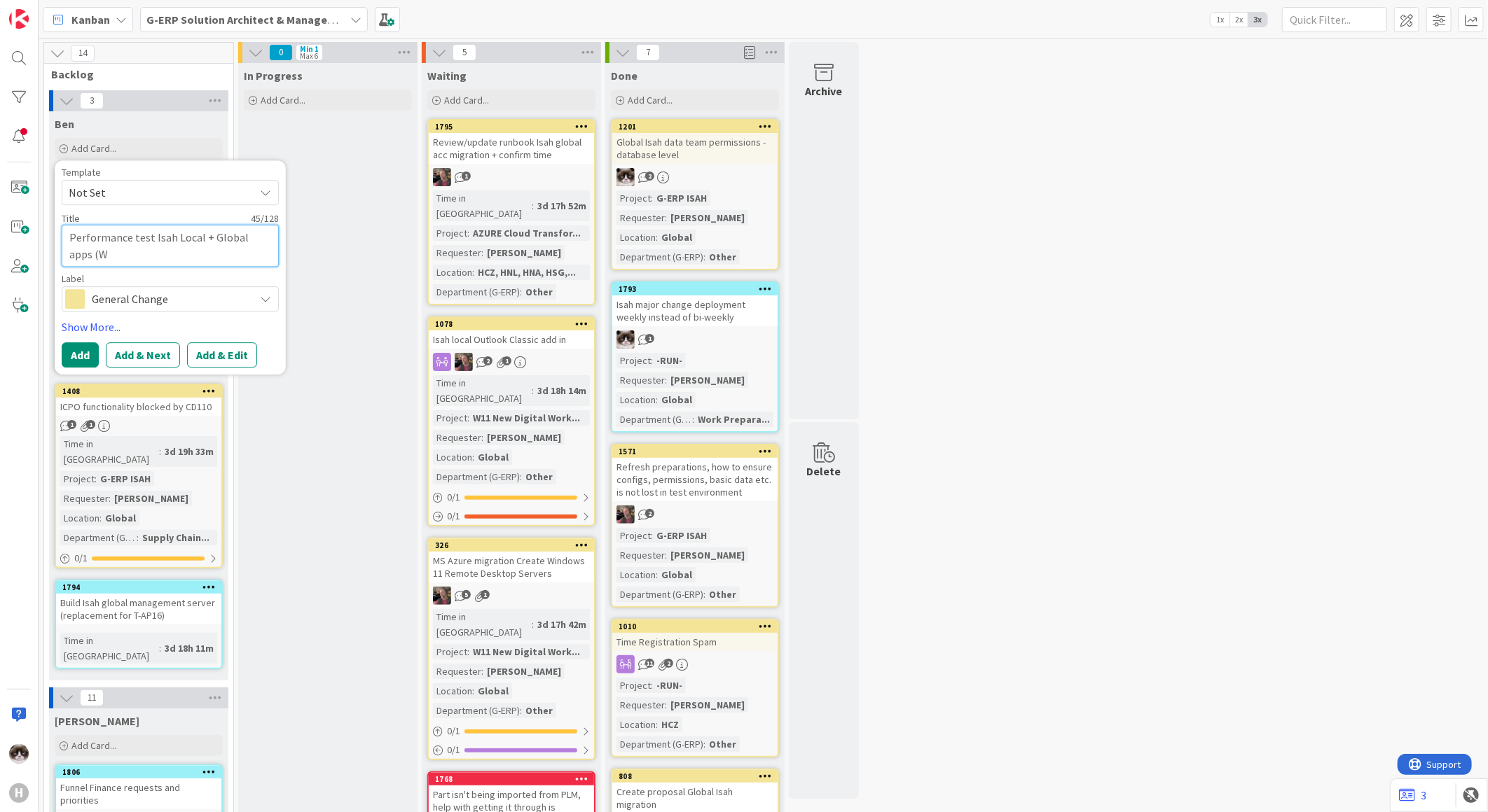
type textarea "Performance test Isah Local + Global apps (W1"
type textarea "x"
type textarea "Performance test Isah Local + Global apps (W11"
type textarea "x"
type textarea "Performance test Isah Local + Global apps (W11"
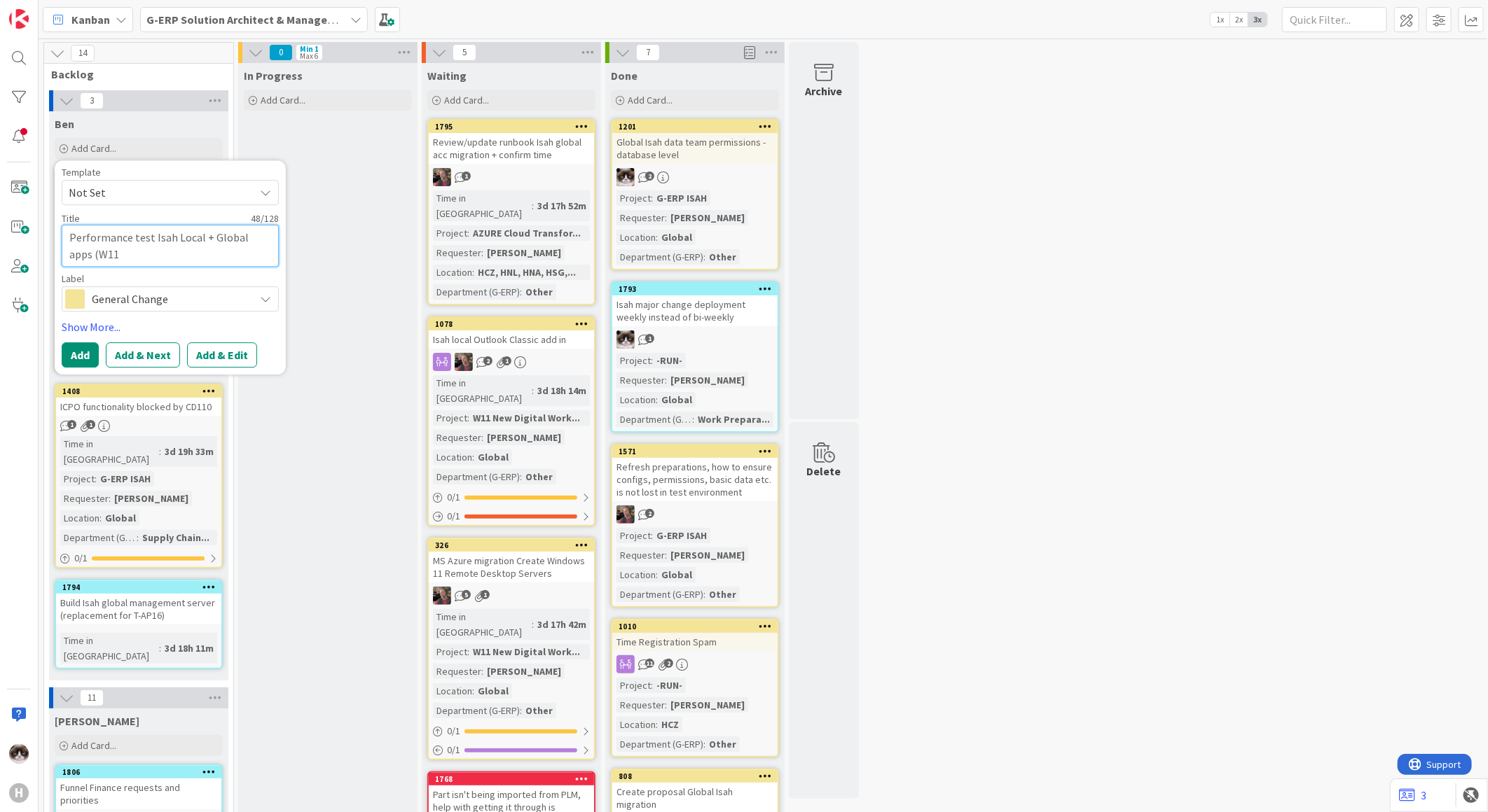
type textarea "x"
type textarea "Performance test Isah Local + Global apps (W11 l"
type textarea "x"
type textarea "Performance test Isah Local + Global apps (W11 la"
type textarea "x"
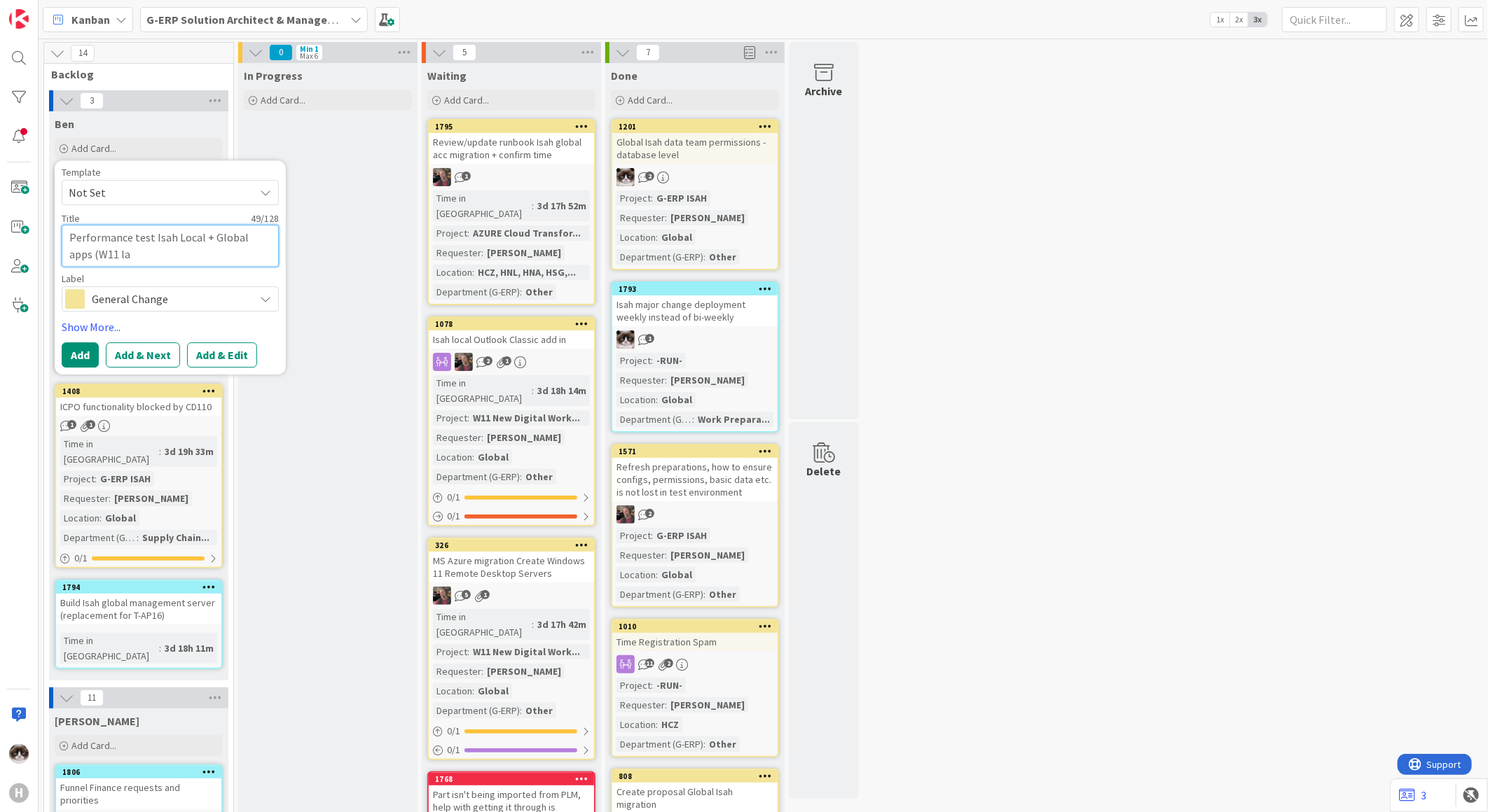
type textarea "Performance test Isah Local + Global apps (W11 lap"
type textarea "x"
type textarea "Performance test Isah Local + Global apps (W11 lapt"
type textarea "x"
type textarea "Performance test Isah Local + Global apps (W11 lapto"
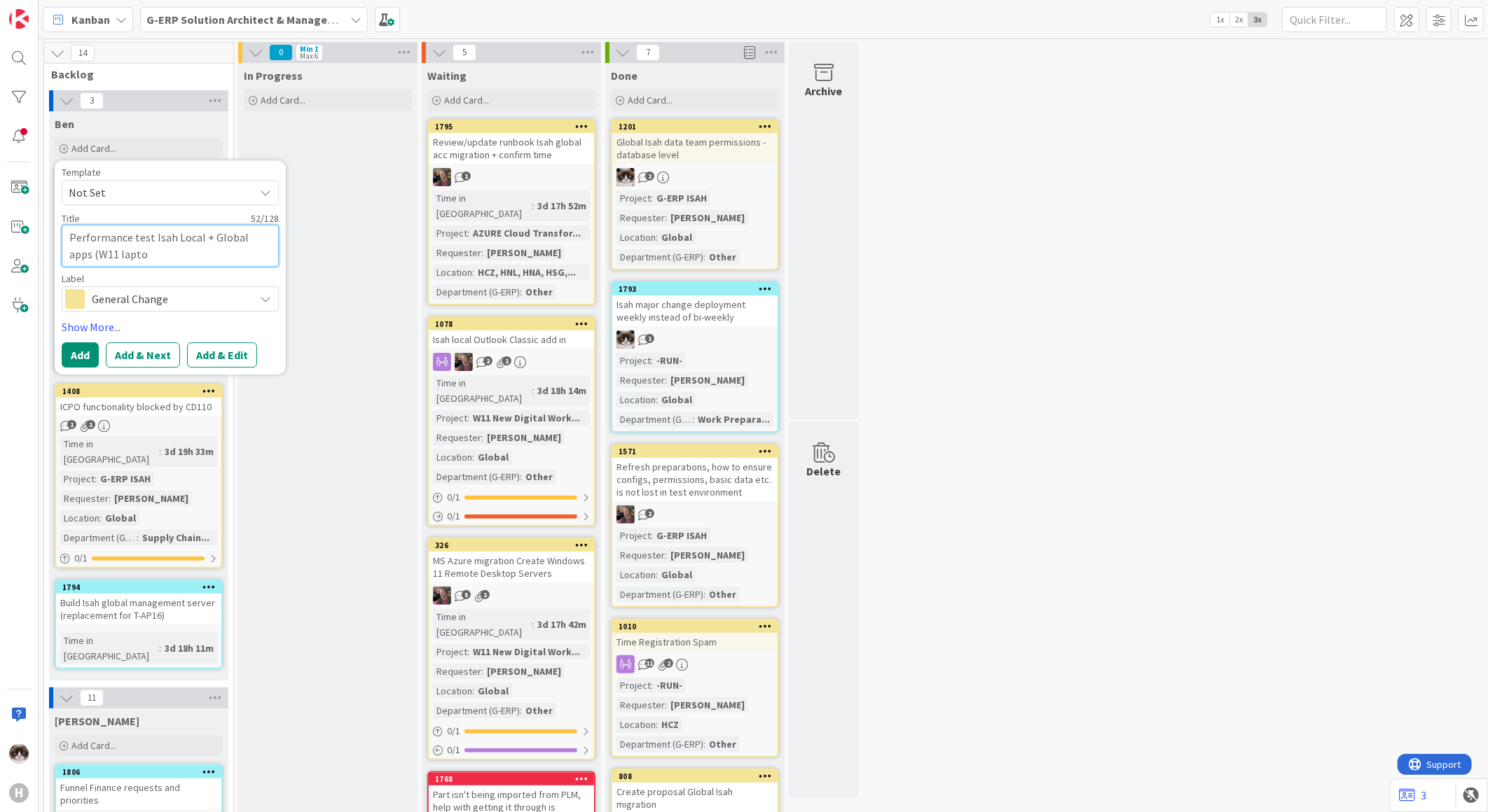
type textarea "x"
type textarea "Performance test Isah Local + Global apps (W11 laptop"
type textarea "x"
type textarea "Performance test Isah Local + Global apps (W11 laptop"
type textarea "x"
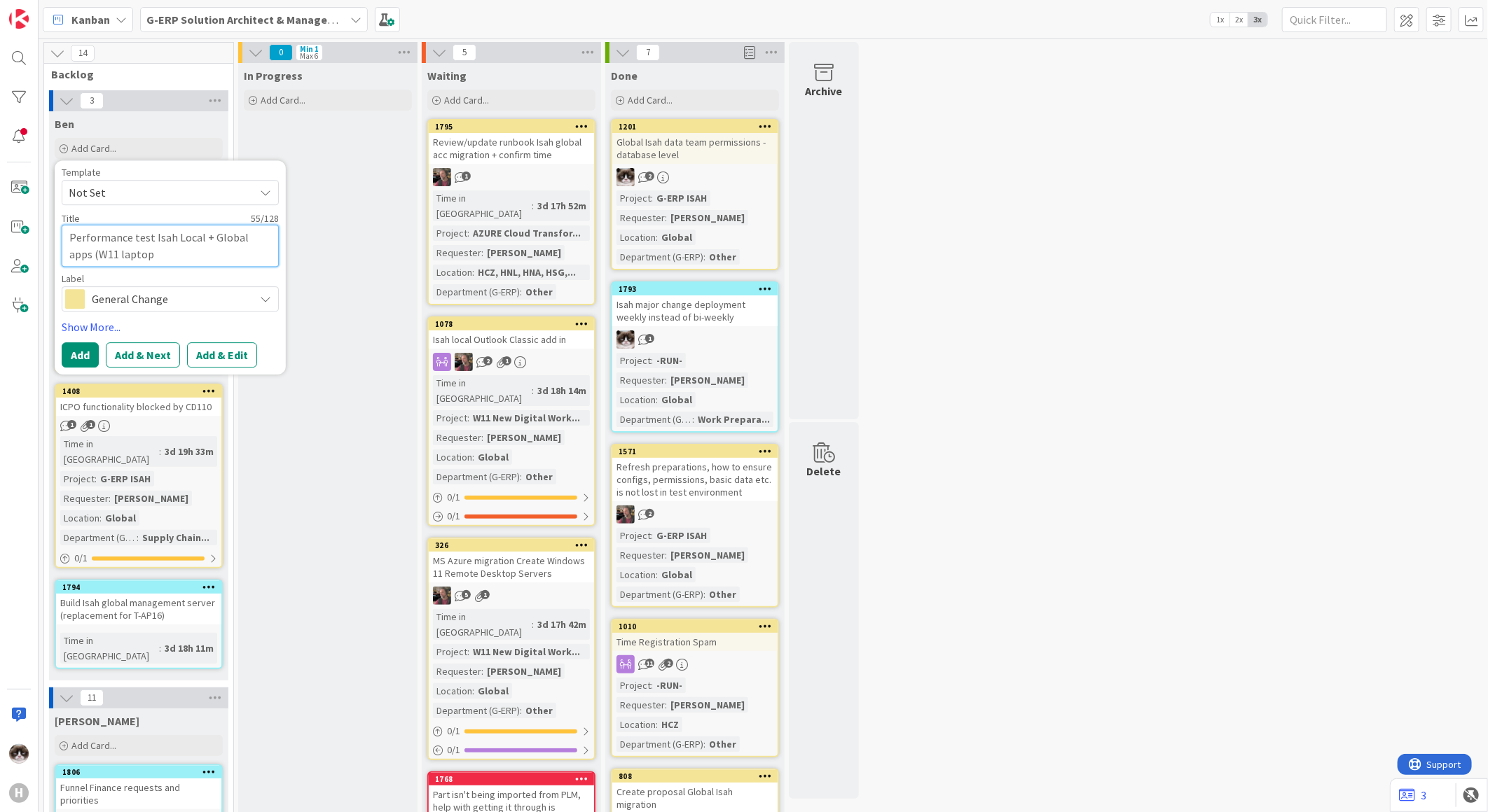
type textarea "Performance test Isah Local + Global apps (W11 laptop +"
type textarea "x"
type textarea "Performance test Isah Local + Global apps (W11 laptop +"
type textarea "x"
type textarea "Performance test Isah Local + Global apps (W11 laptop + A"
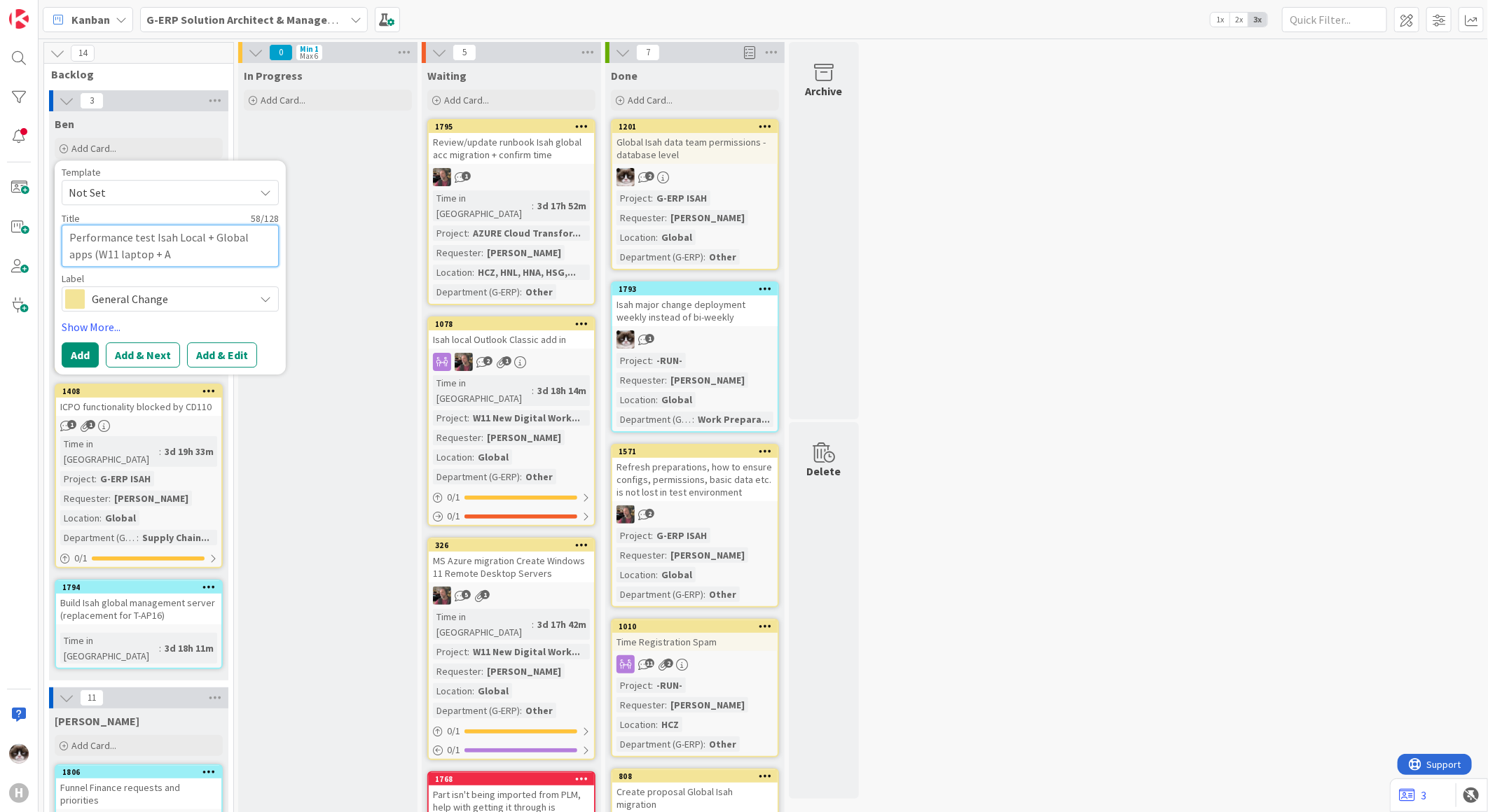
type textarea "x"
type textarea "Performance test Isah Local + Global apps (W11 laptop + Az"
type textarea "x"
type textarea "Performance test Isah Local + Global apps (W11 laptop + Azur"
type textarea "x"
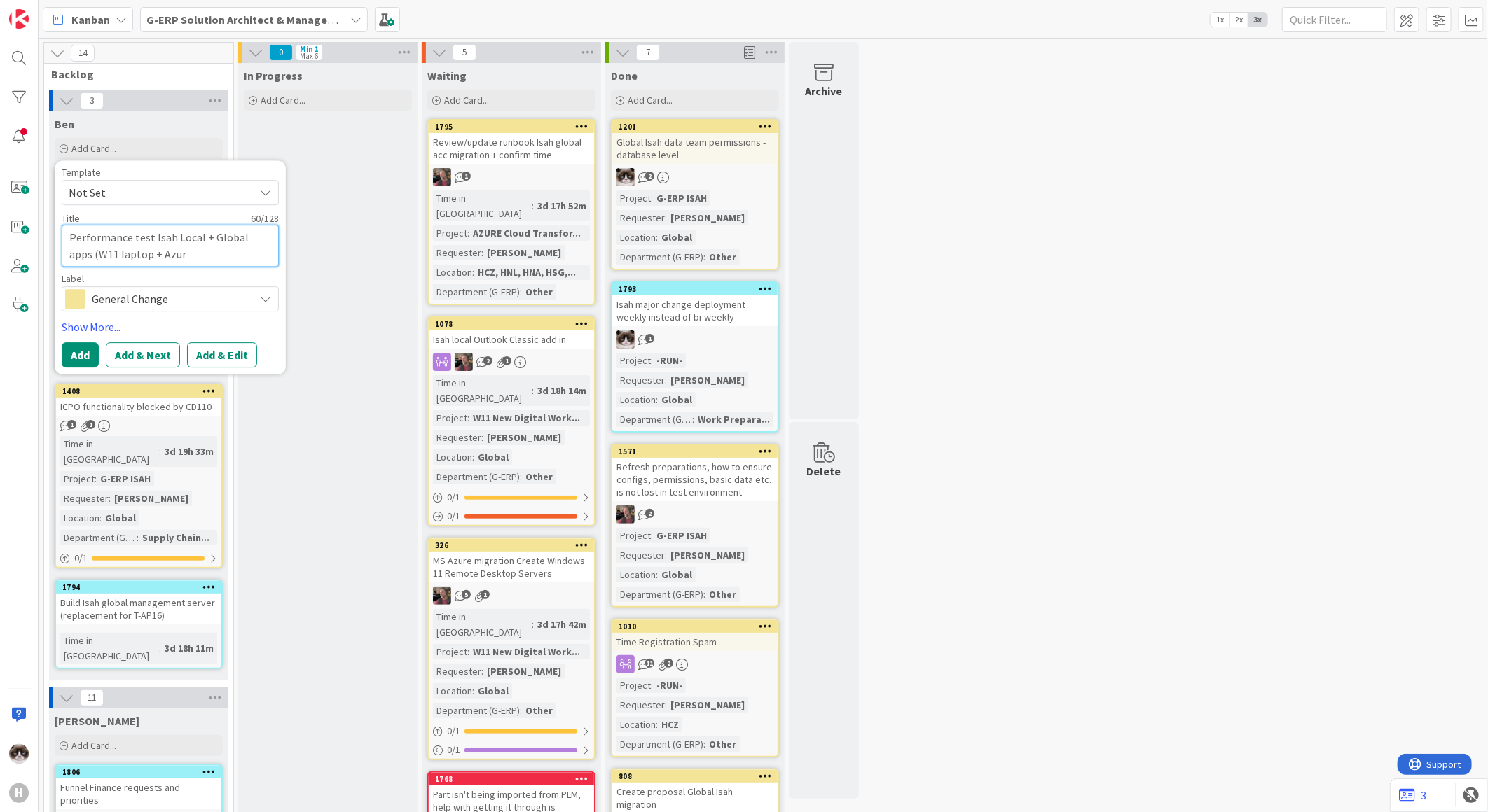
type textarea "Performance test Isah Local + Global apps (W11 laptop + Azure"
type textarea "x"
type textarea "Performance test Isah Local + Global apps (W11 laptop + Azure"
type textarea "x"
type textarea "Performance test Isah Local + Global apps (W11 laptop + Azure"
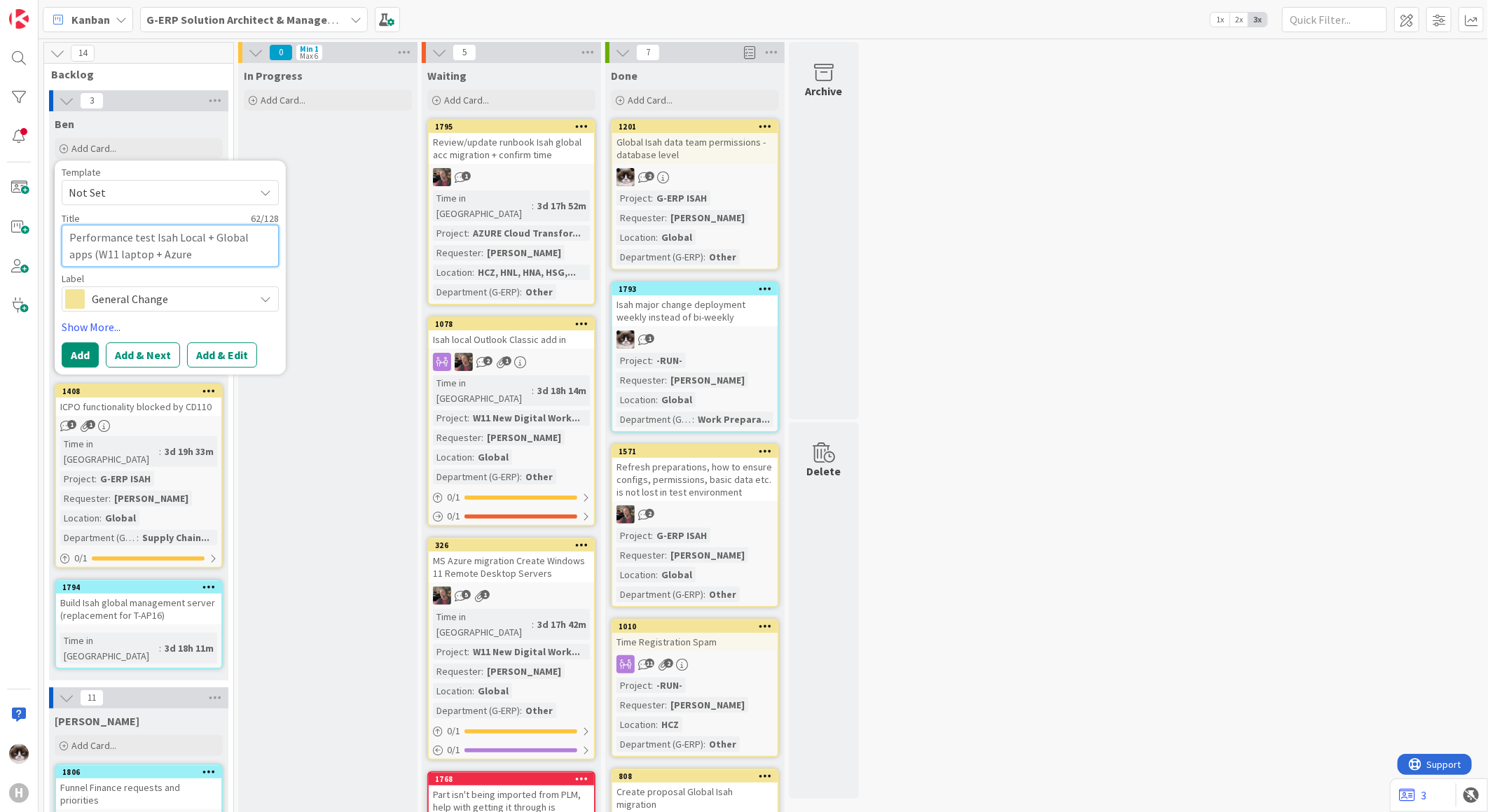
type textarea "x"
type textarea "Performance test Isah Local + Global apps (W11 laptop + Azure)"
click at [205, 355] on button "Add & Edit" at bounding box center [222, 355] width 70 height 25
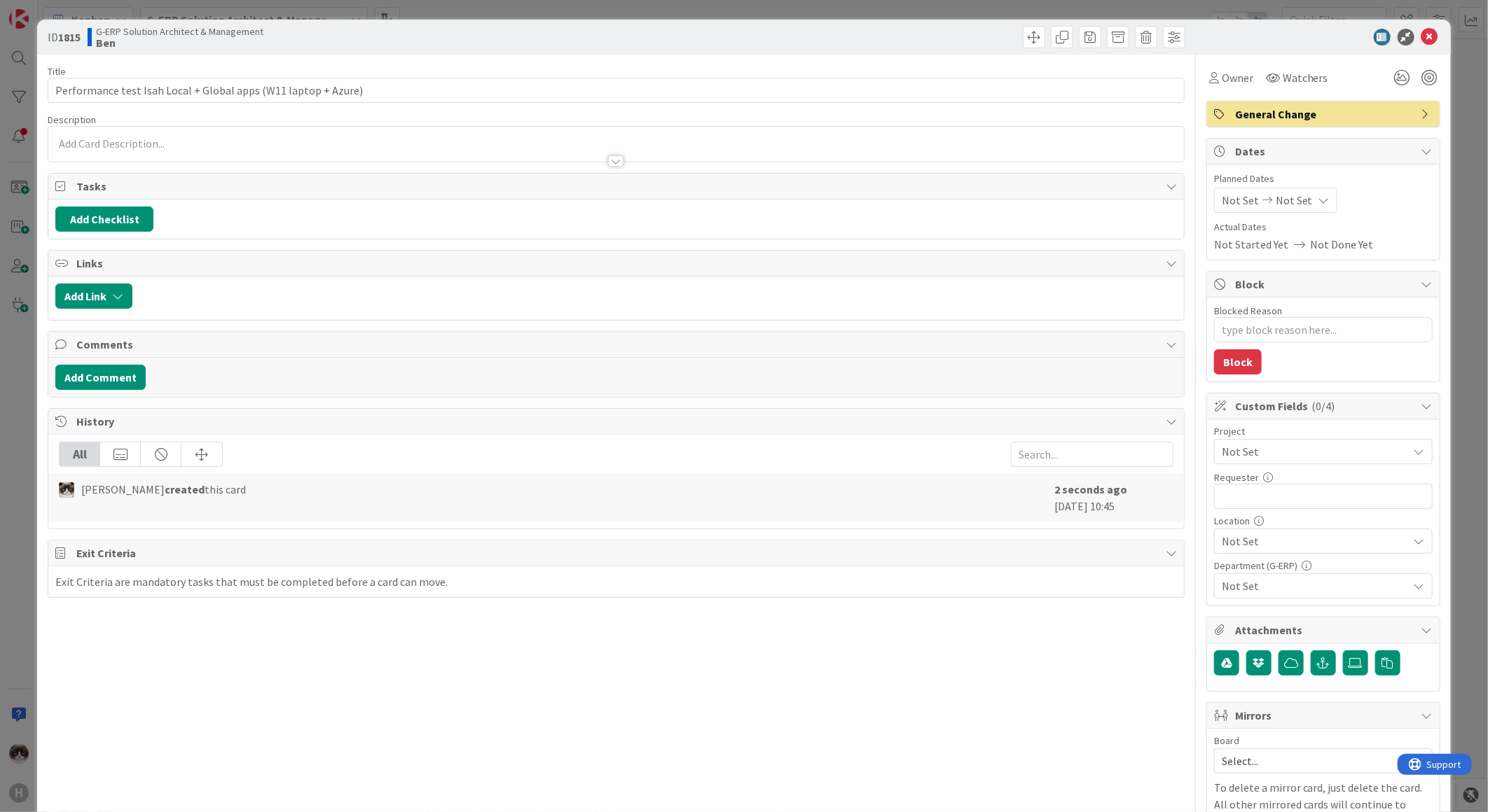
click at [1298, 454] on span "Not Set" at bounding box center [1312, 452] width 179 height 19
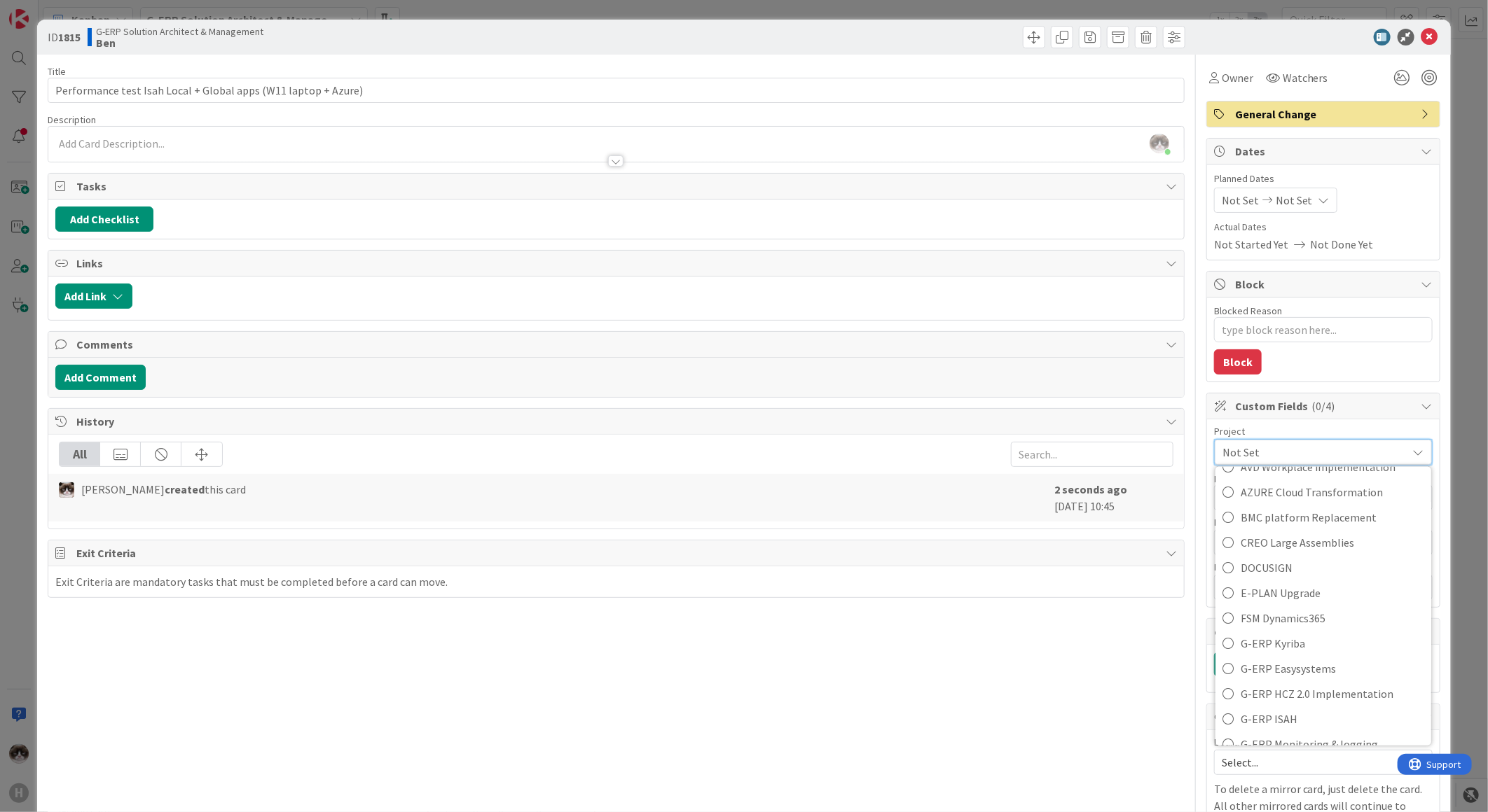
scroll to position [88, 0]
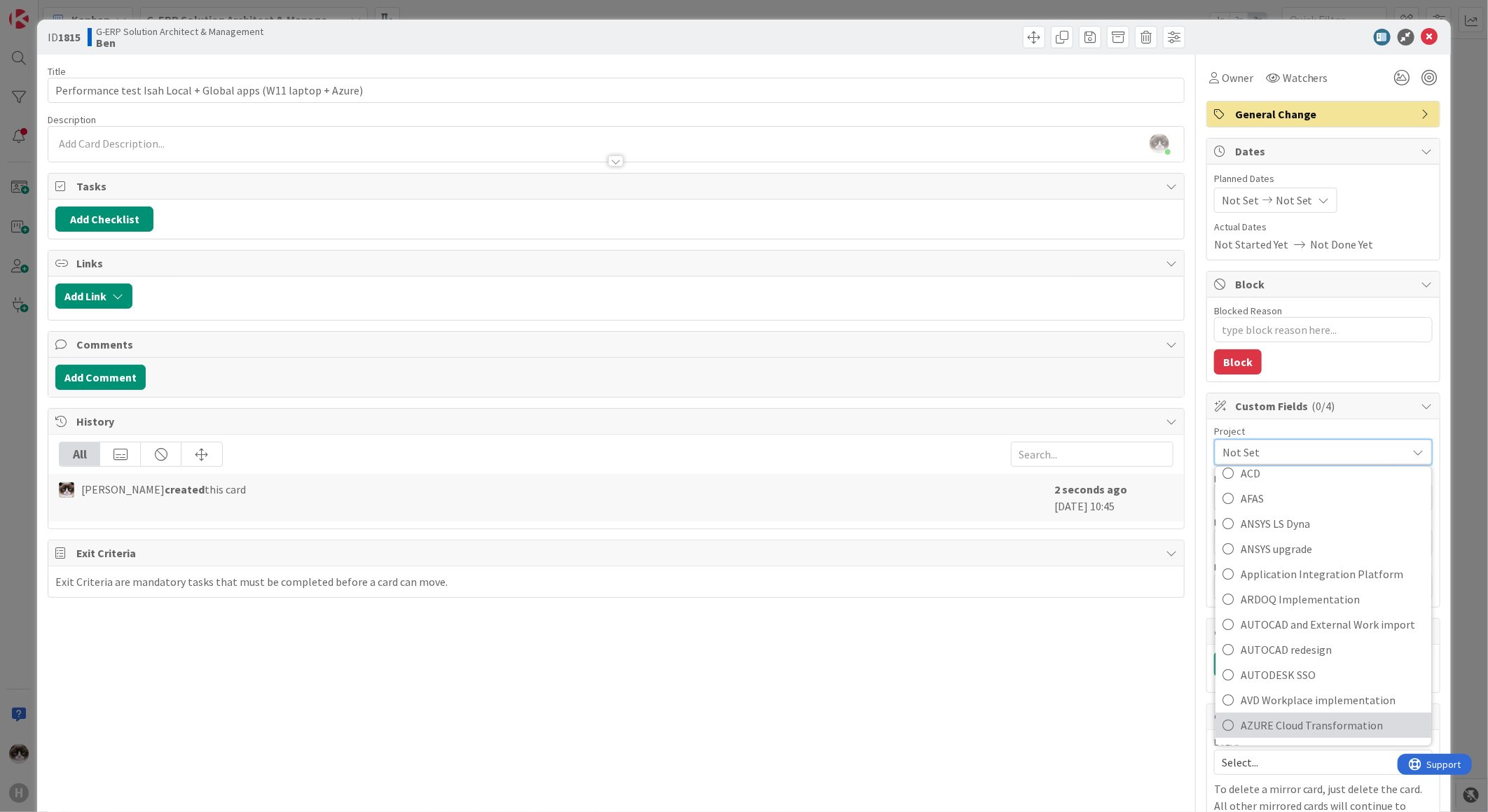
click at [1313, 724] on span "AZURE Cloud Transformation" at bounding box center [1332, 725] width 183 height 21
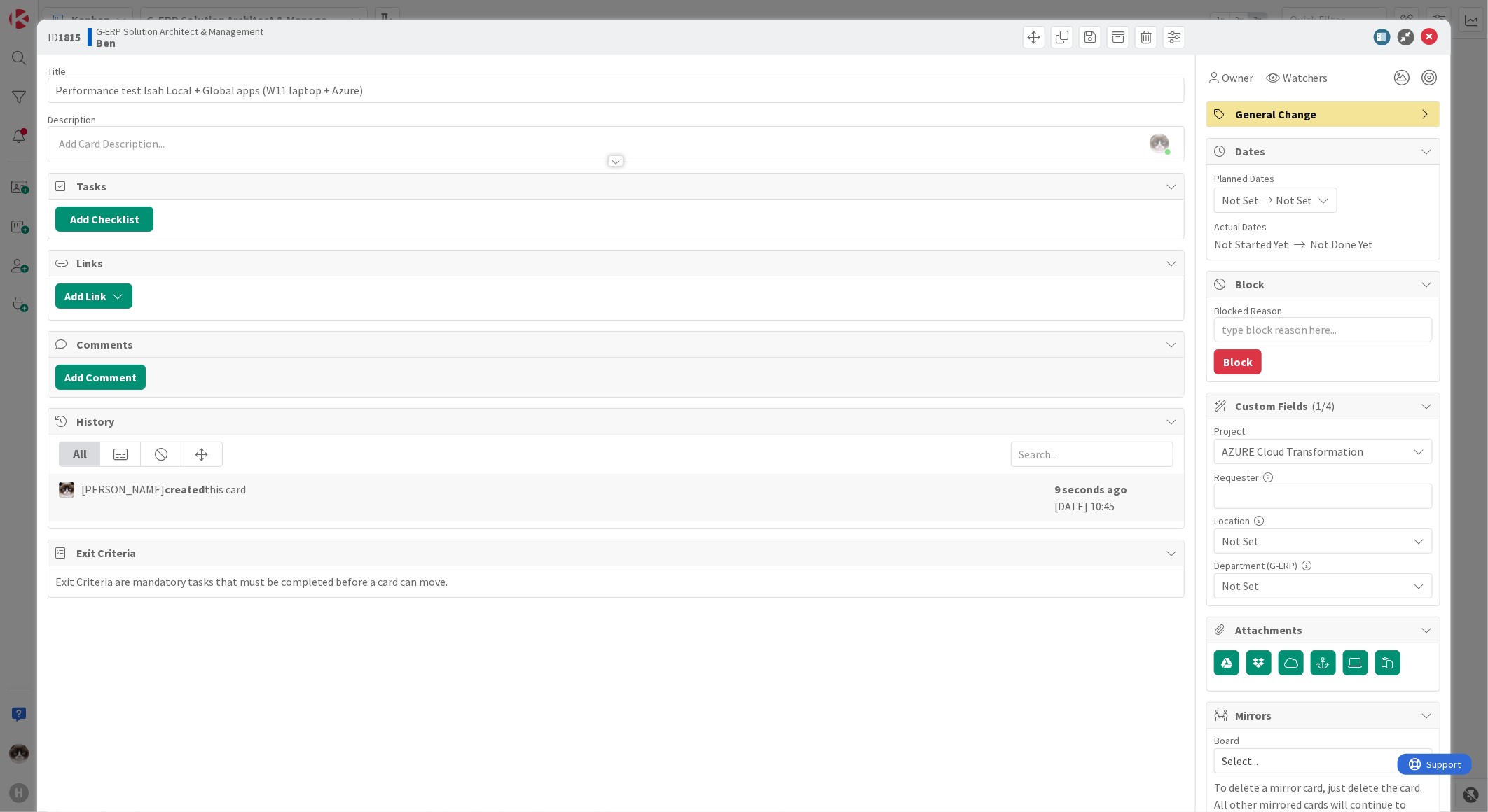
type textarea "x"
click at [1281, 492] on input "text" at bounding box center [1323, 496] width 218 height 25
type input "[PERSON_NAME]"
type textarea "x"
type input "[PERSON_NAME]"
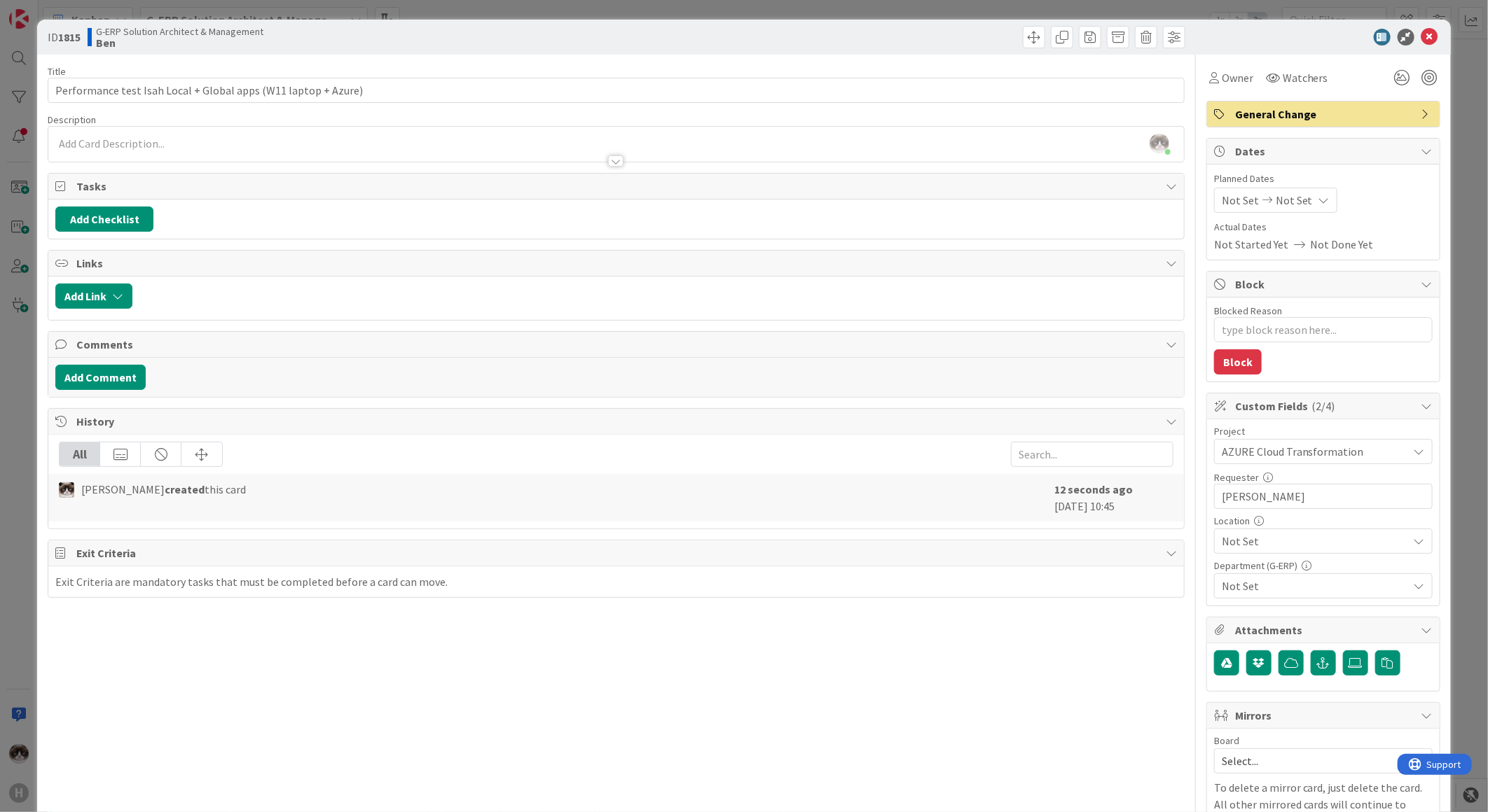
click at [1291, 535] on span "Not Set" at bounding box center [1315, 541] width 186 height 17
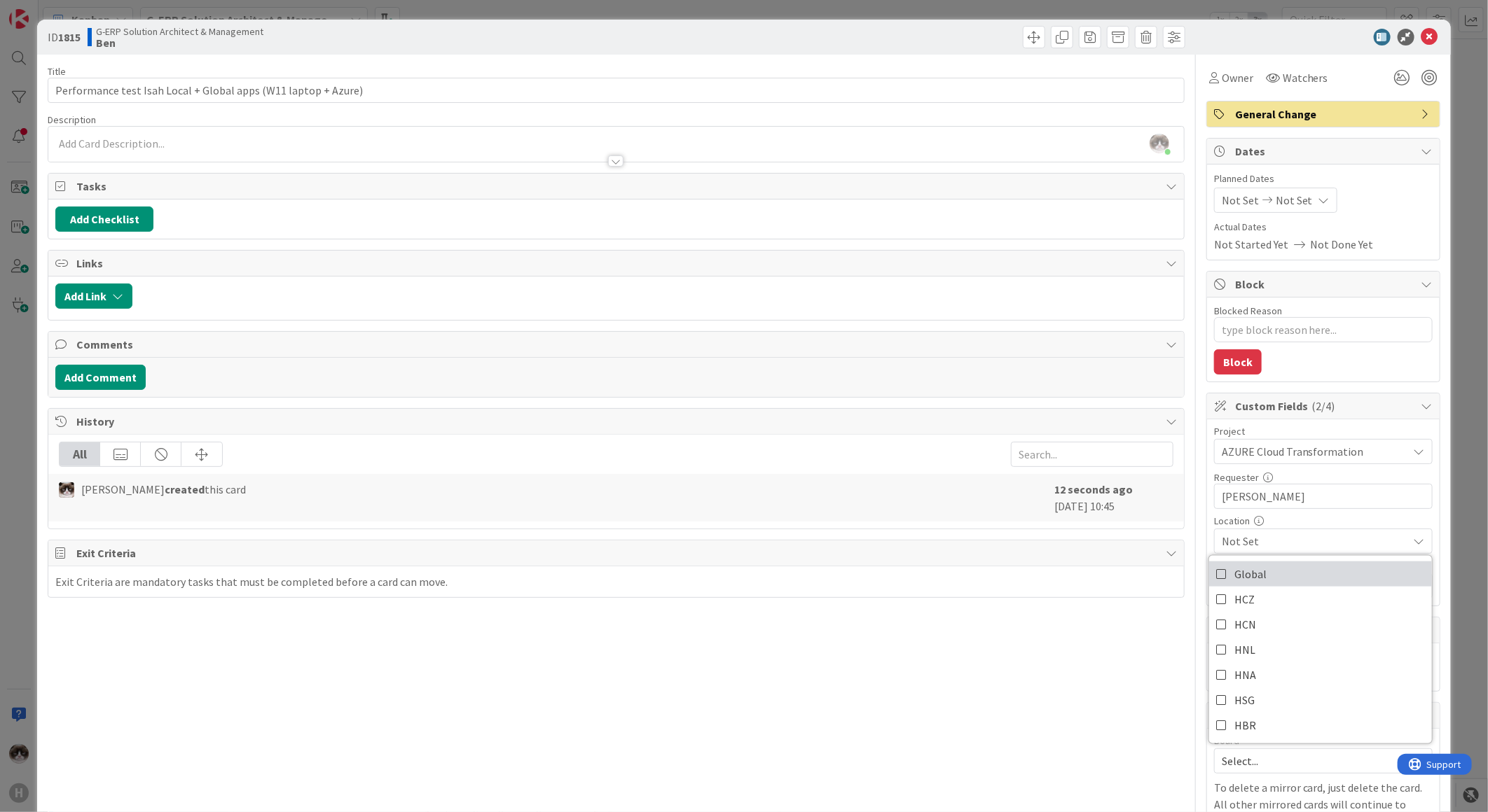
click at [1281, 565] on link "Global" at bounding box center [1321, 574] width 223 height 25
click at [1143, 641] on div "Title 63 / 128 Performance test Isah Local + Global apps (W11 laptop + Azure) D…" at bounding box center [616, 584] width 1137 height 1059
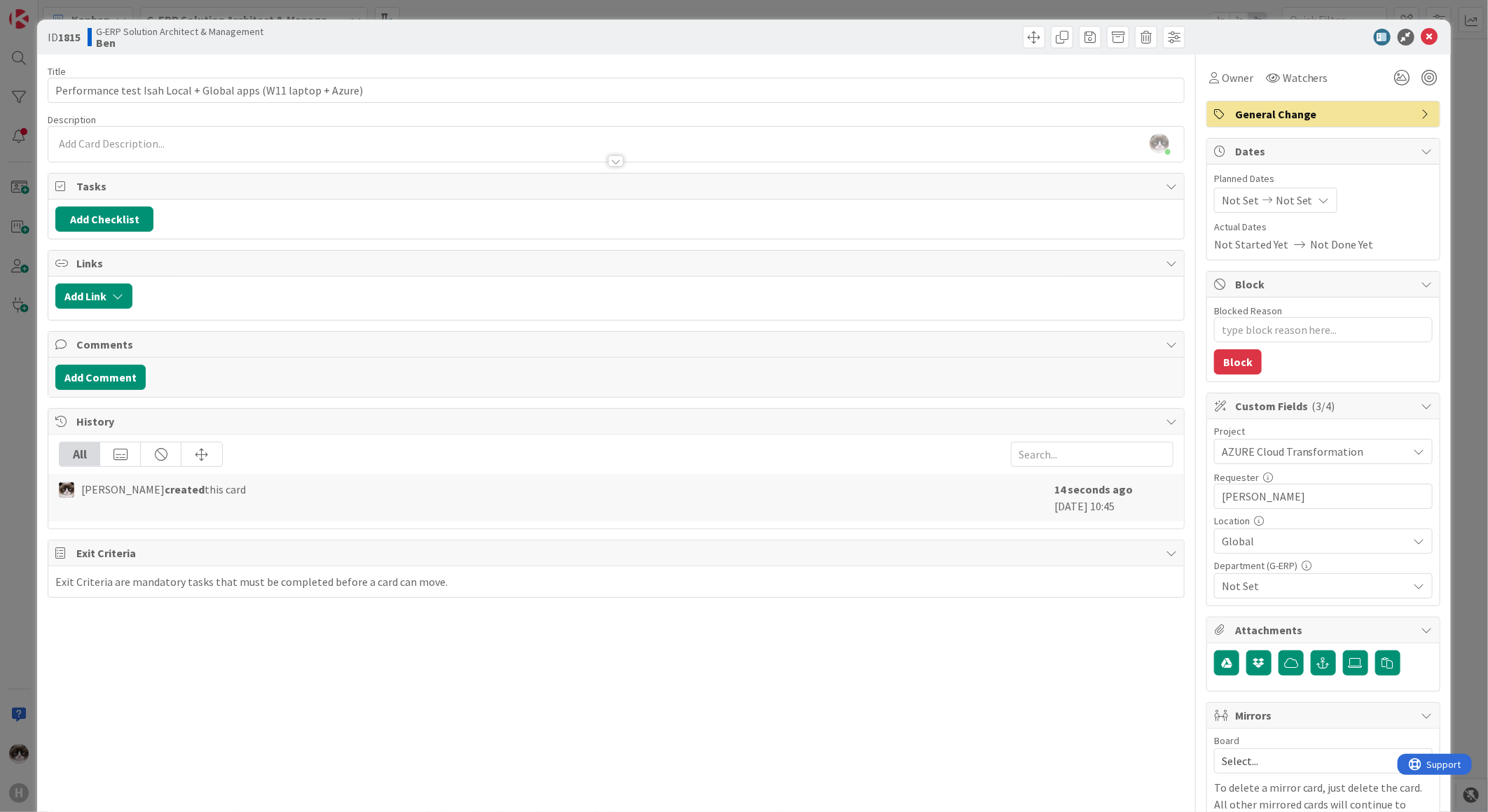
click at [1276, 587] on span "Not Set" at bounding box center [1315, 586] width 186 height 17
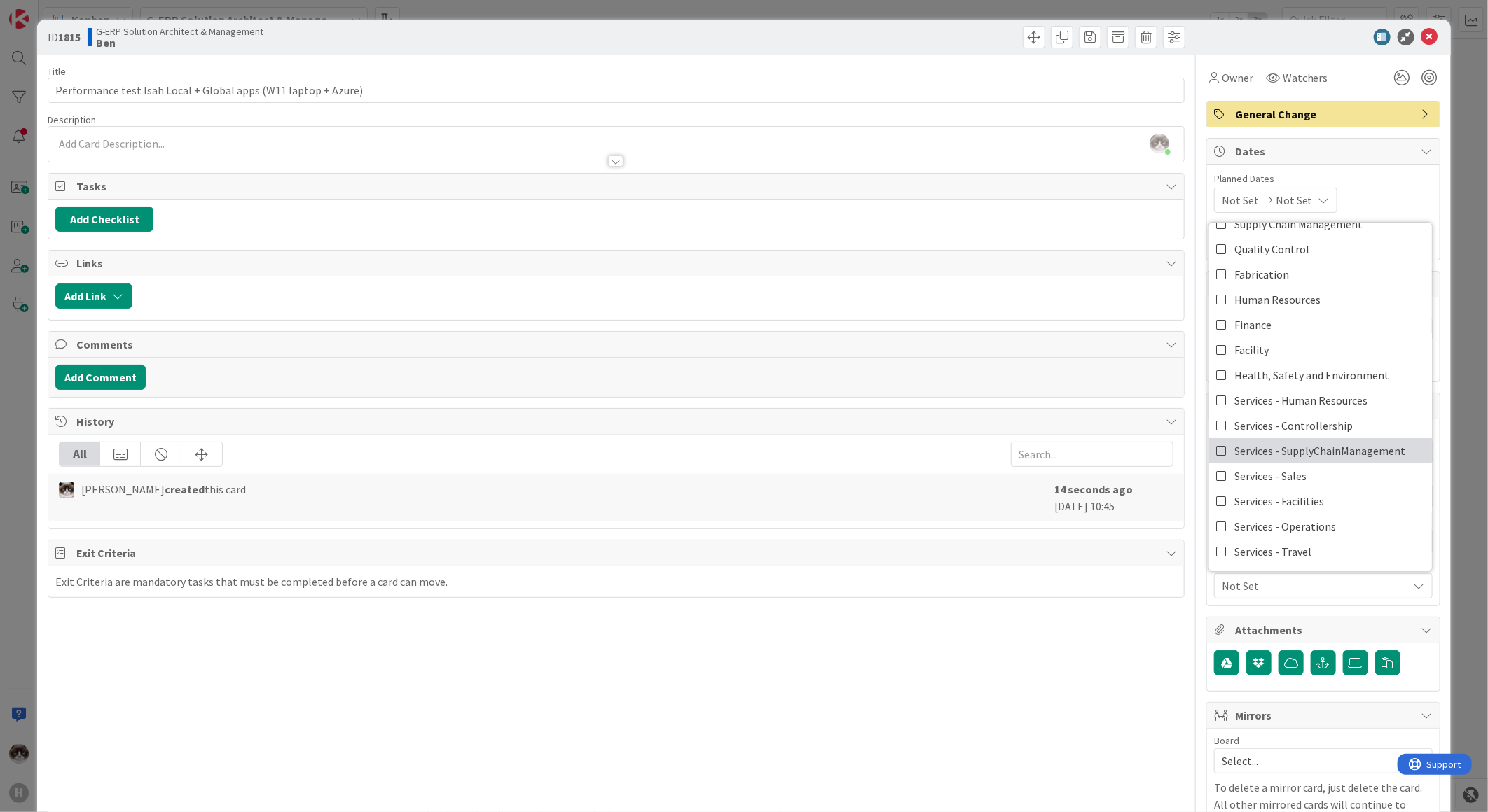
scroll to position [116, 0]
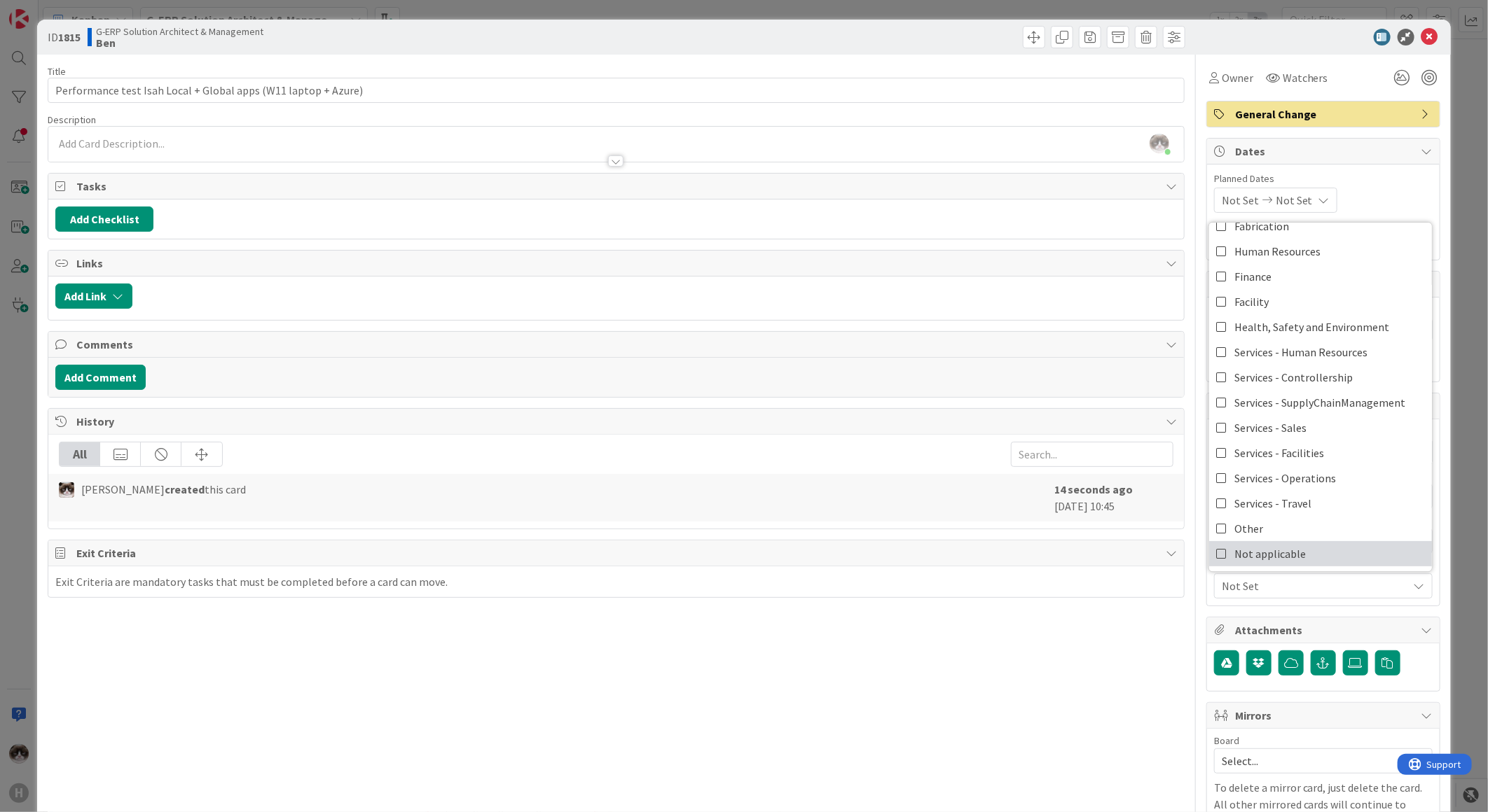
click at [1285, 550] on span "Not applicable" at bounding box center [1270, 554] width 71 height 21
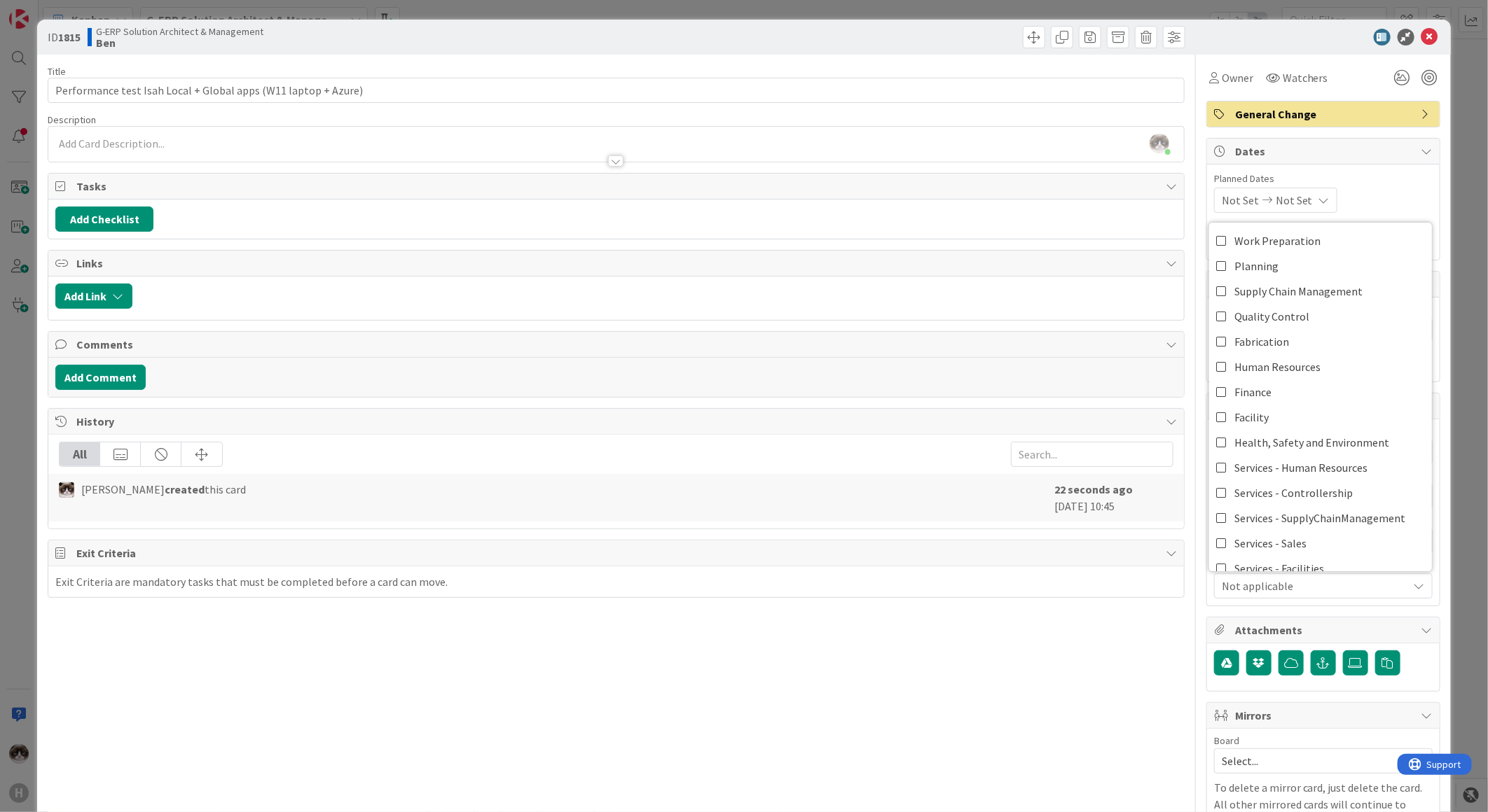
type textarea "x"
click at [1098, 710] on div "Title 63 / 128 Performance test Isah Local + Global apps (W11 laptop + Azure) D…" at bounding box center [616, 584] width 1137 height 1059
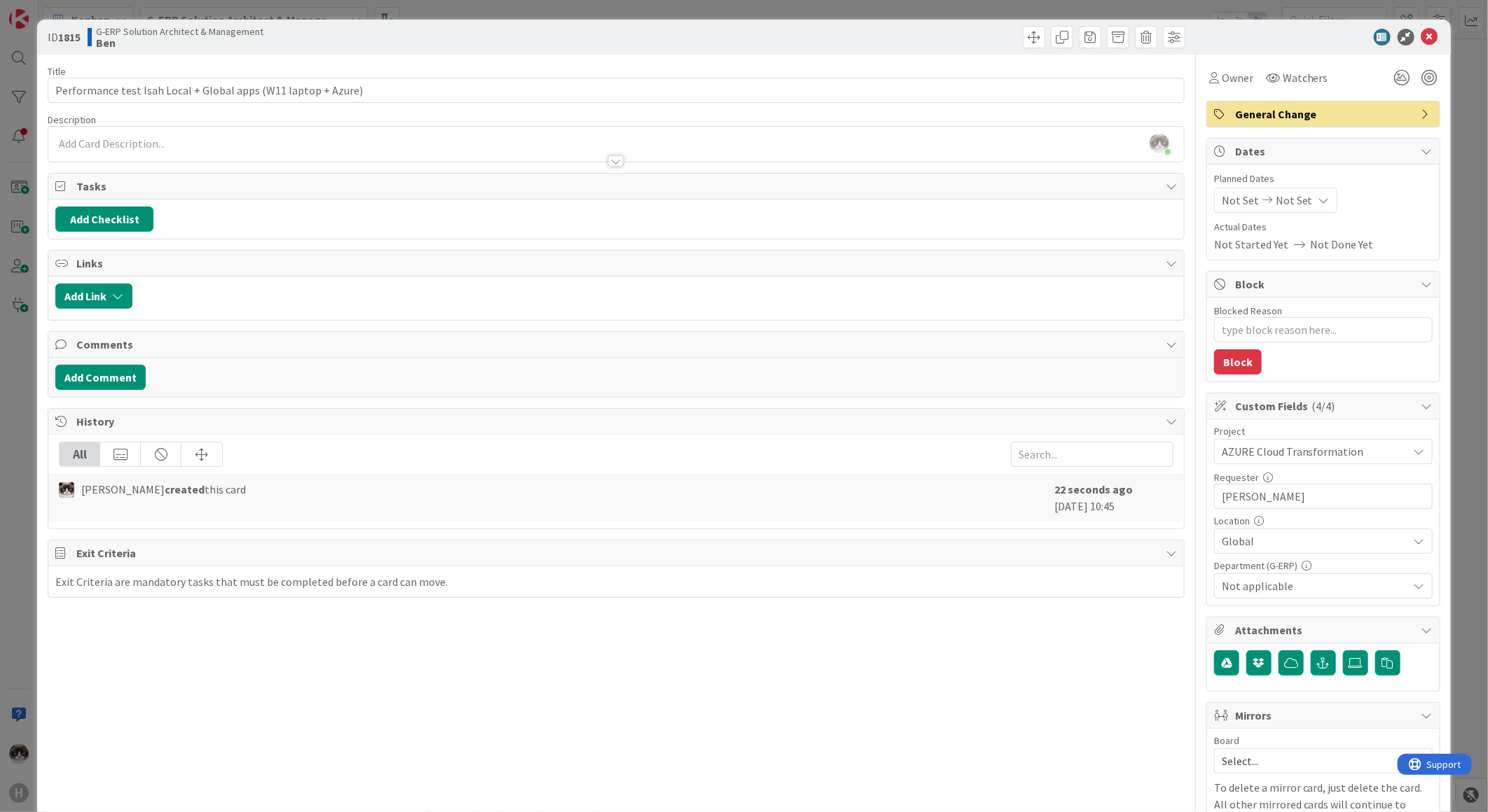
click at [1256, 590] on span "Not applicable" at bounding box center [1315, 586] width 186 height 17
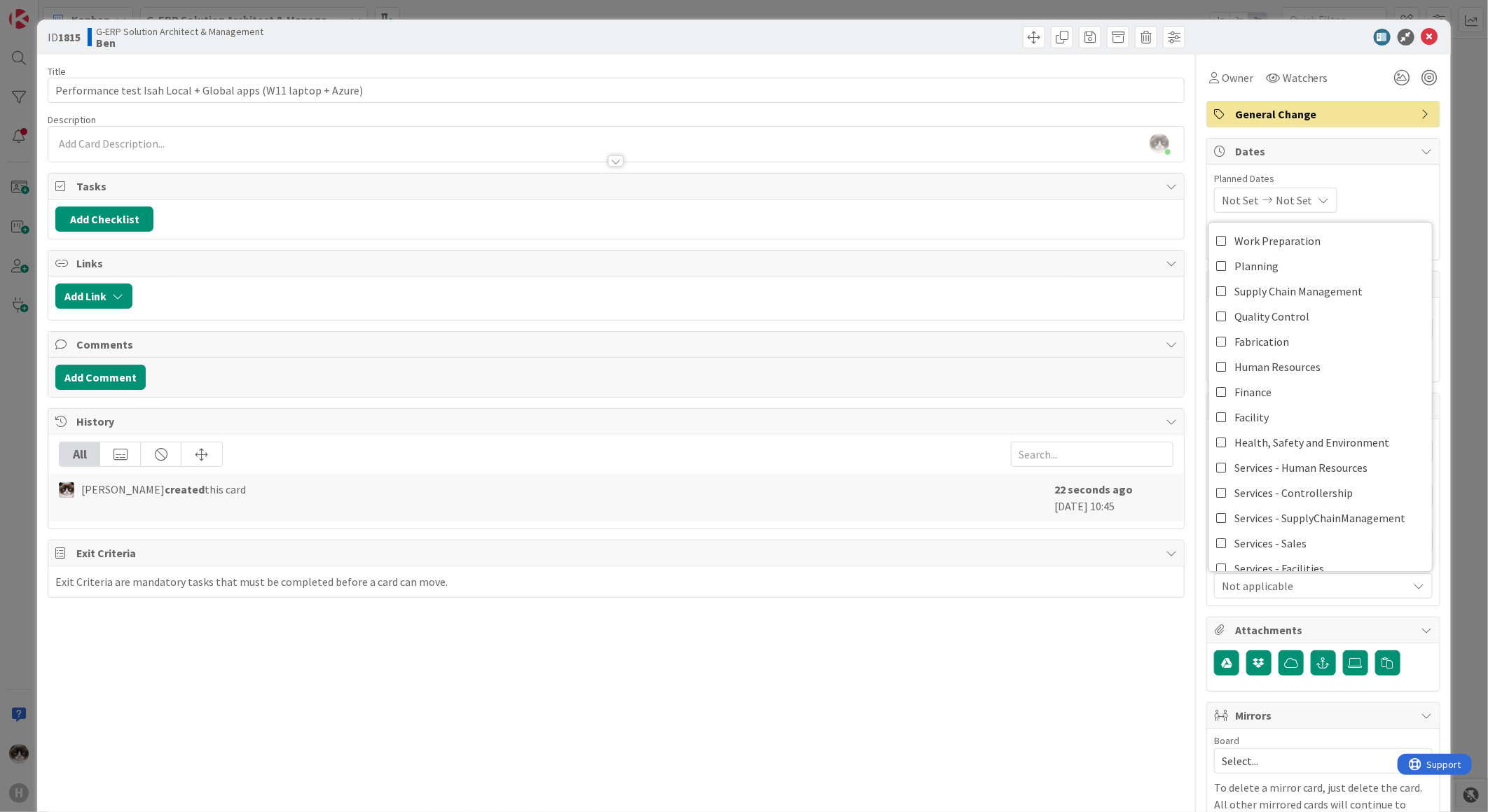
click at [1256, 590] on span "Not applicable" at bounding box center [1315, 586] width 186 height 17
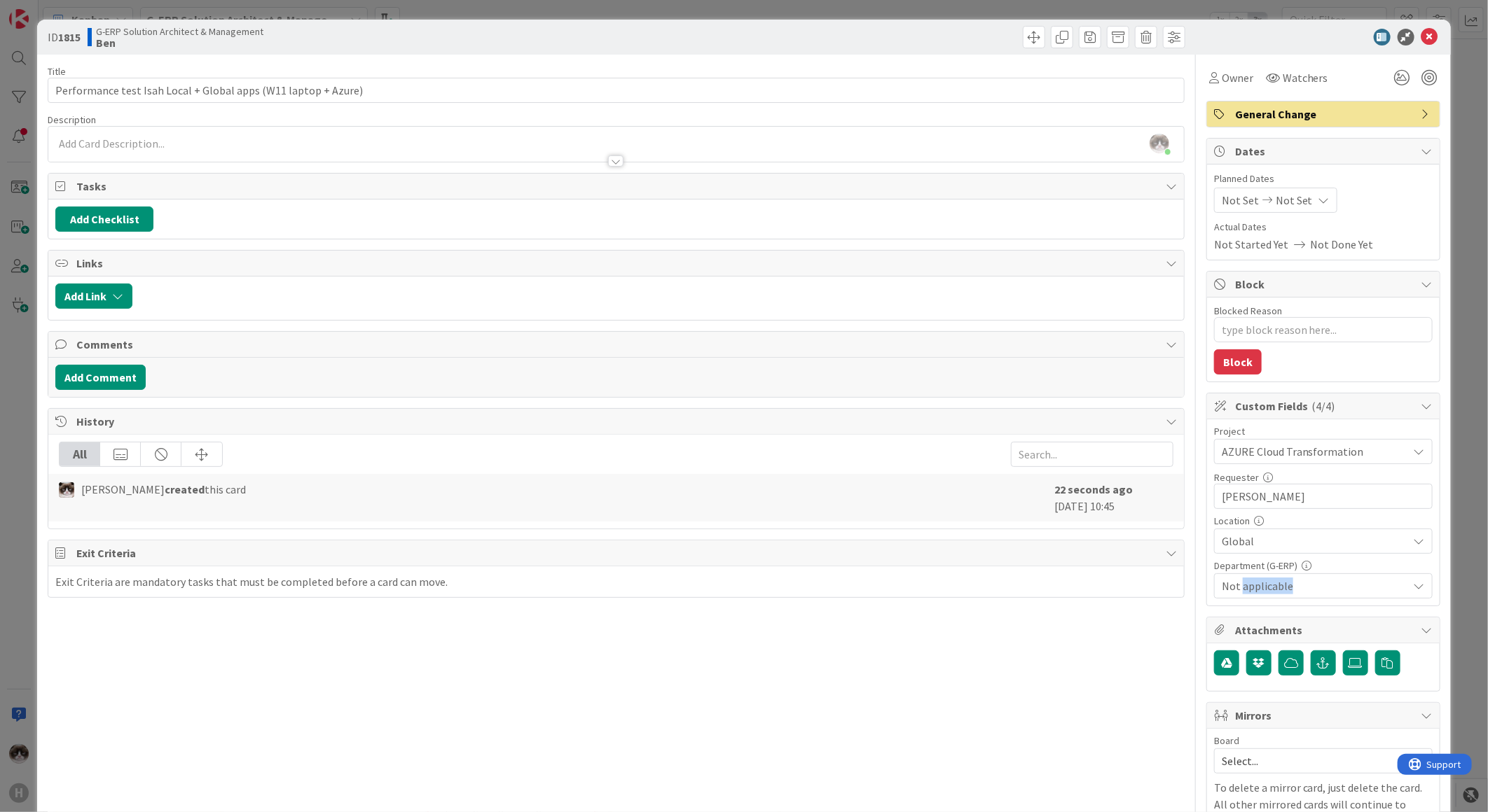
click at [1256, 590] on span "Not applicable" at bounding box center [1315, 586] width 186 height 17
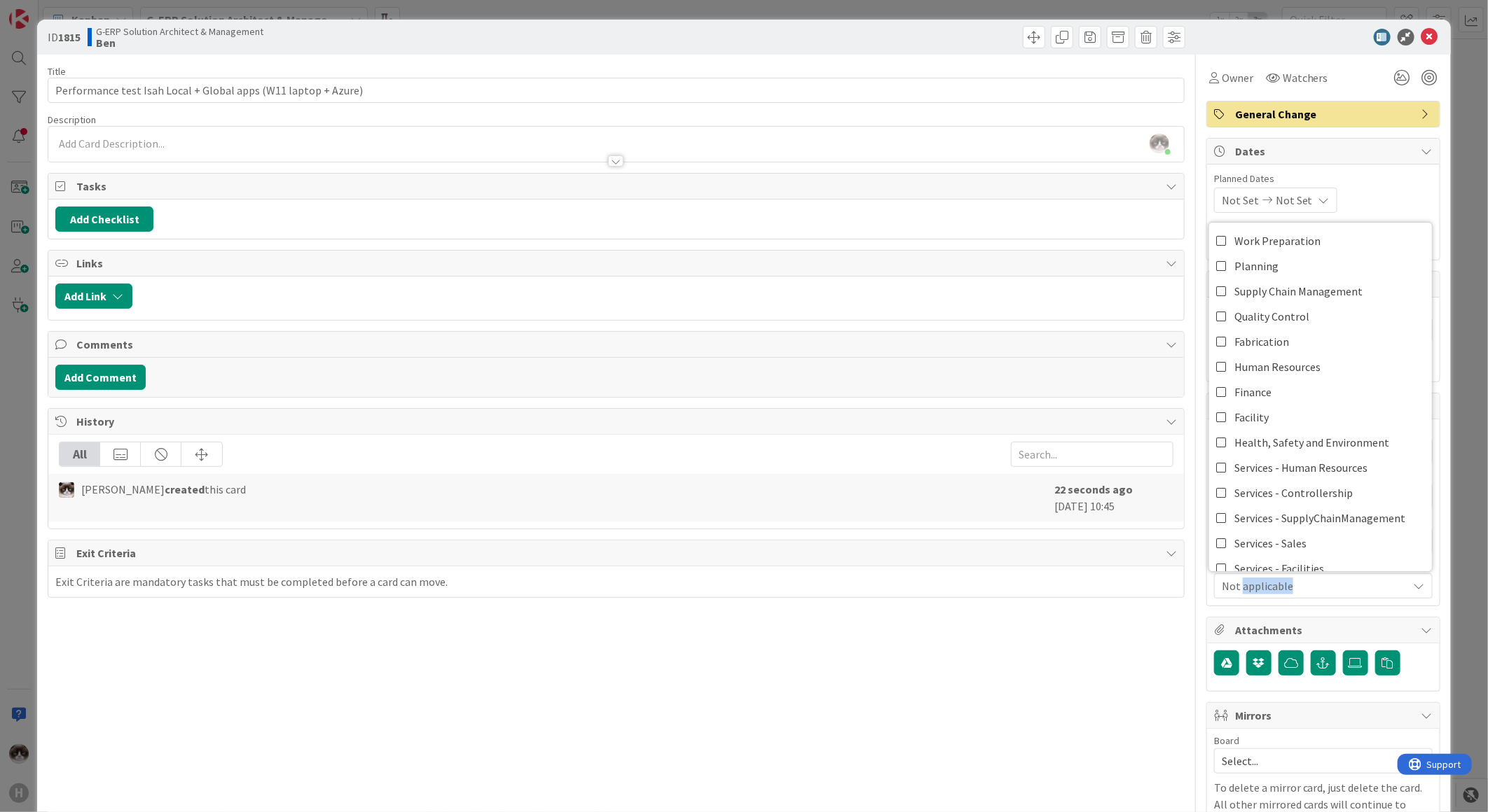
click at [1256, 590] on span "Not applicable" at bounding box center [1315, 586] width 186 height 17
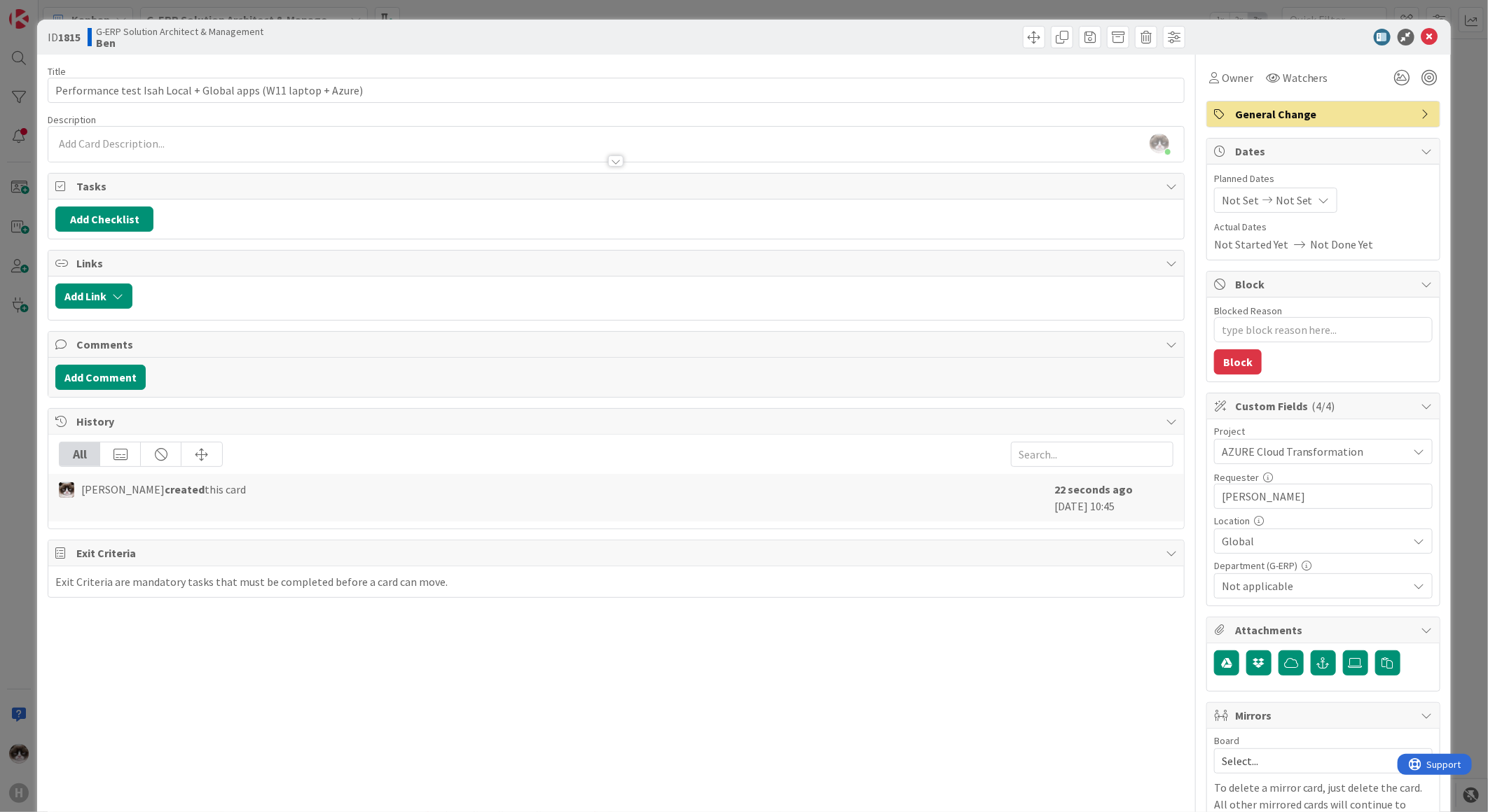
click at [1256, 590] on span "Not applicable" at bounding box center [1315, 586] width 186 height 17
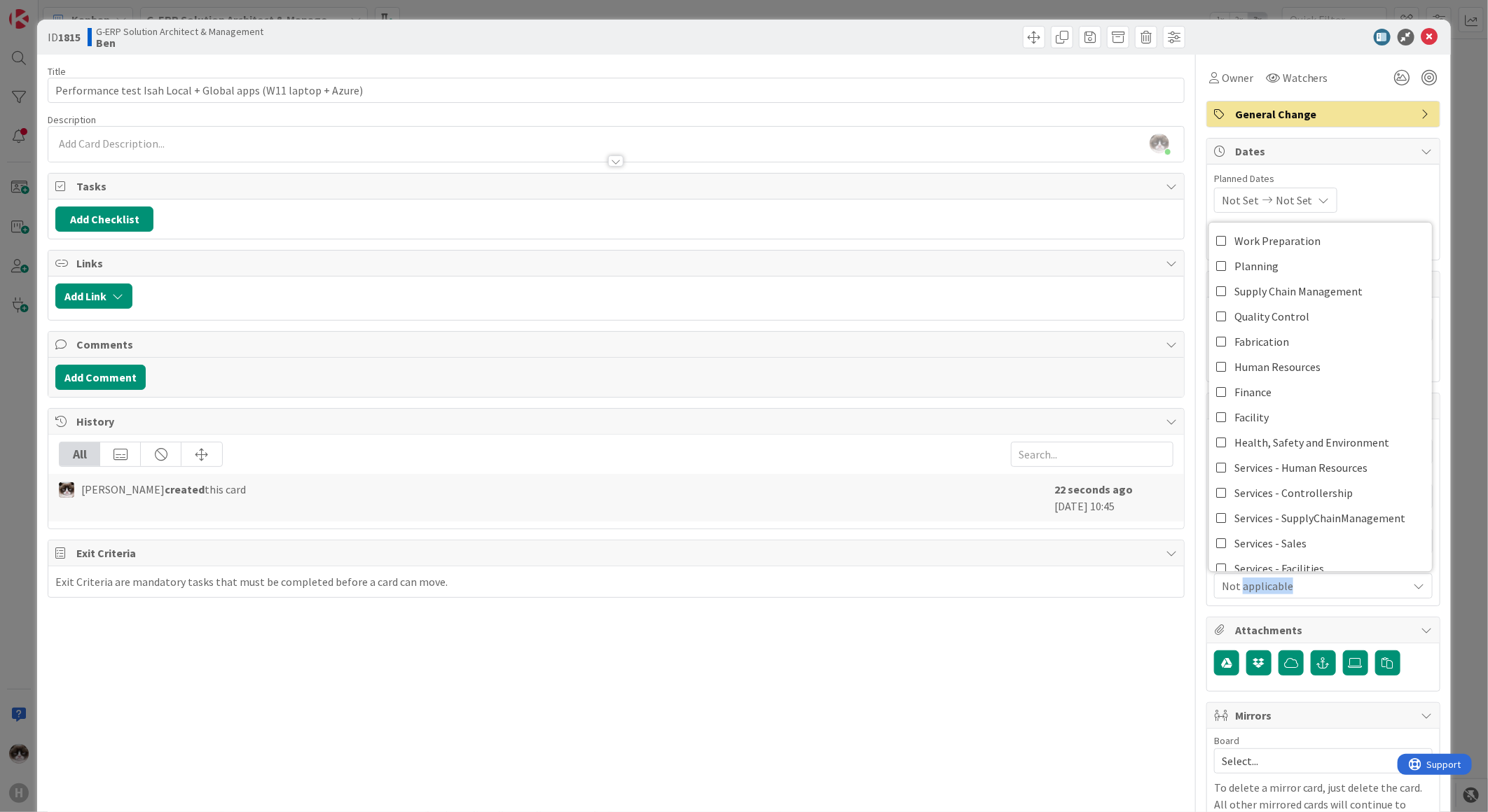
click at [1256, 590] on span "Not applicable" at bounding box center [1315, 586] width 186 height 17
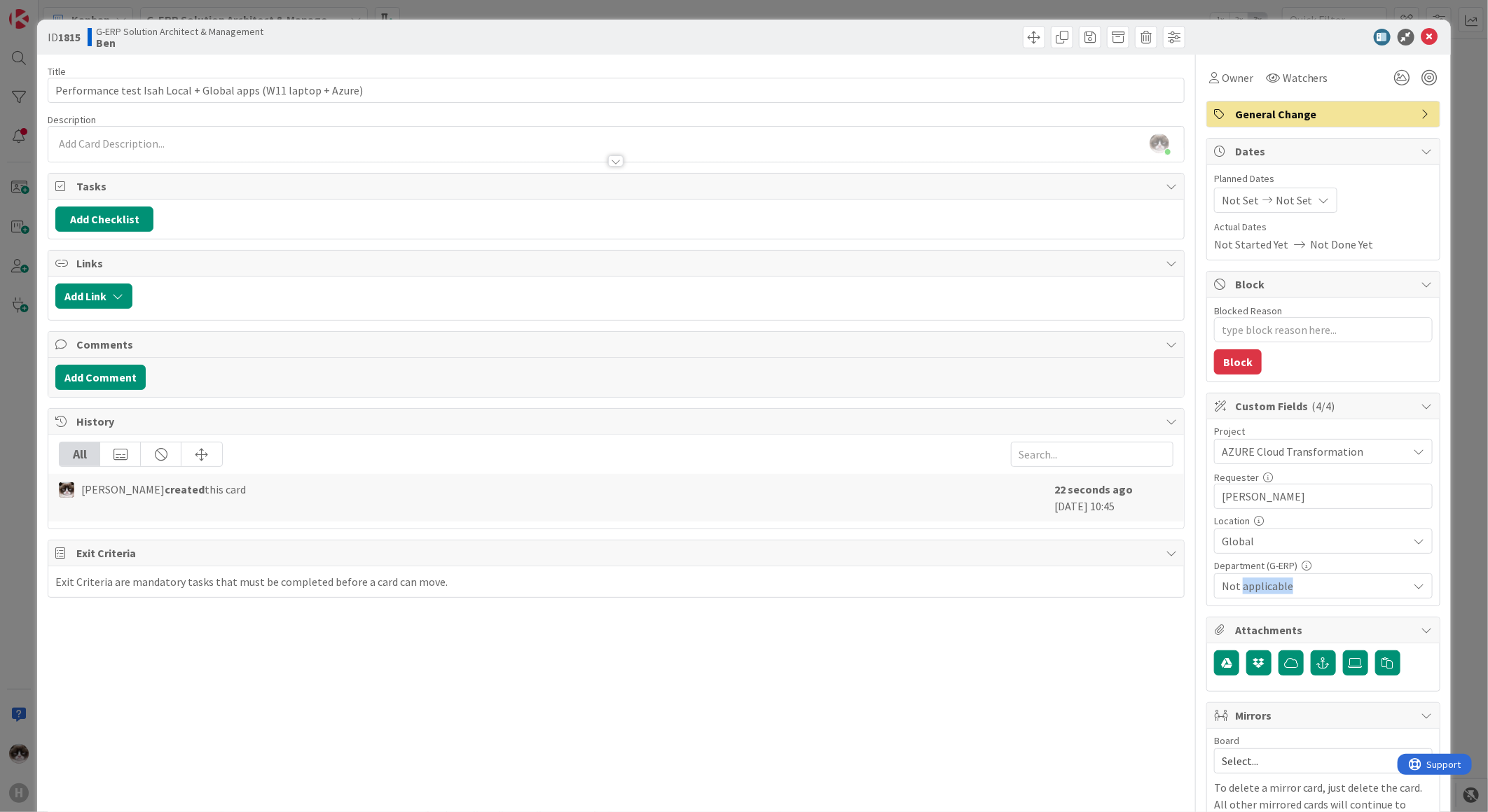
drag, startPoint x: 1256, startPoint y: 590, endPoint x: 1329, endPoint y: 587, distance: 73.1
click at [1329, 587] on span "Not applicable" at bounding box center [1315, 586] width 186 height 17
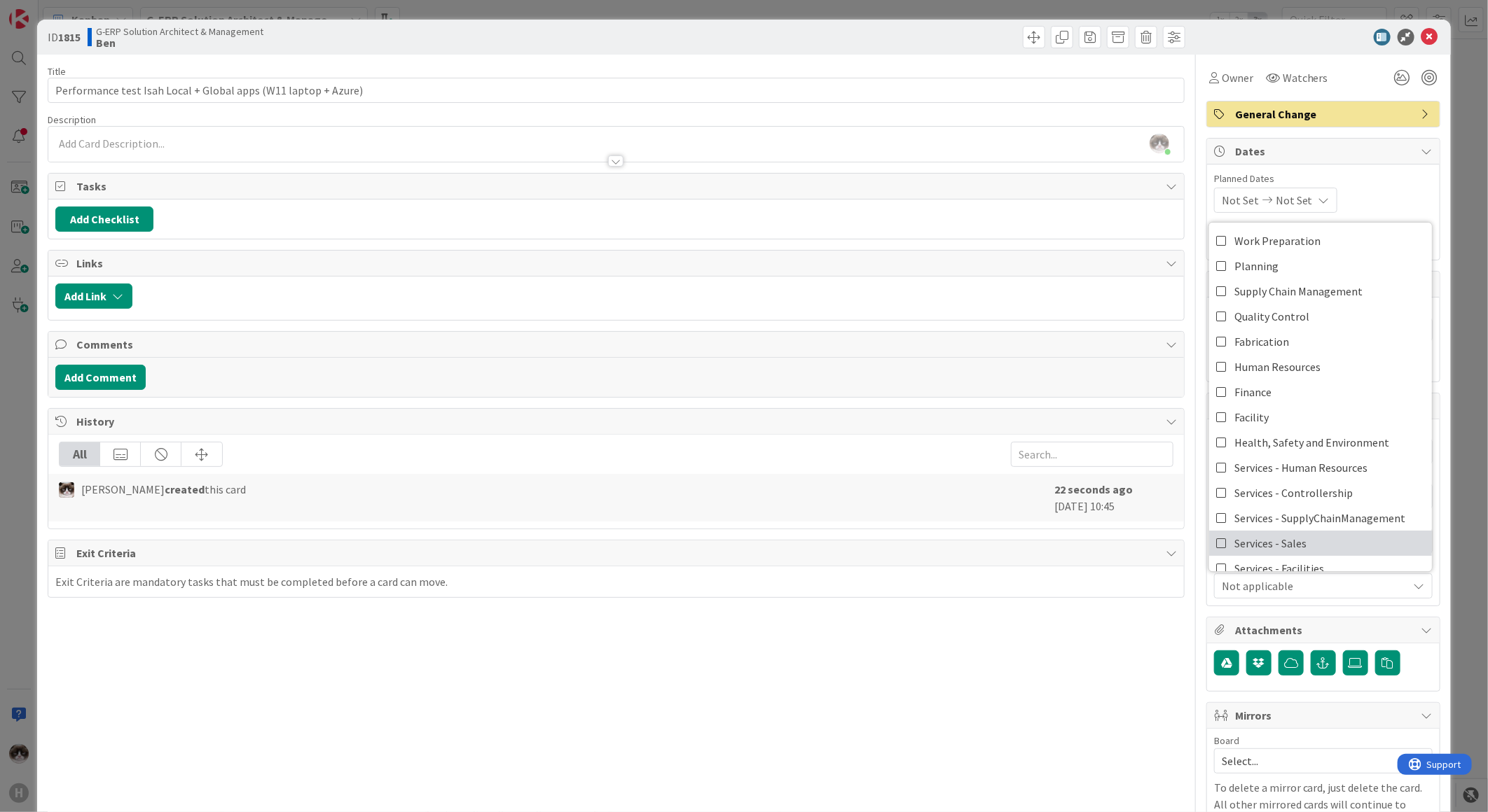
scroll to position [116, 0]
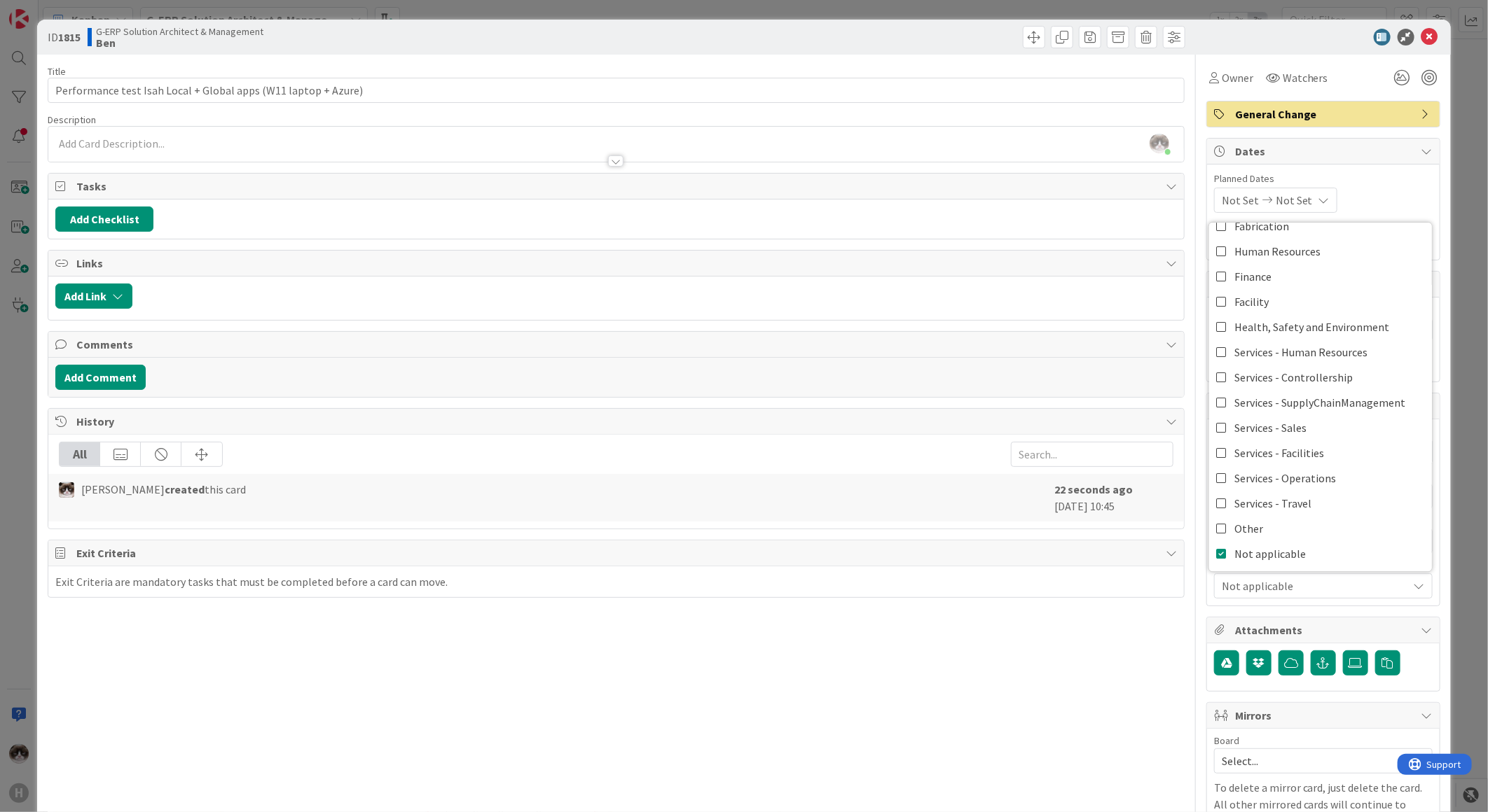
click at [1286, 576] on div "Not applicable" at bounding box center [1323, 586] width 218 height 25
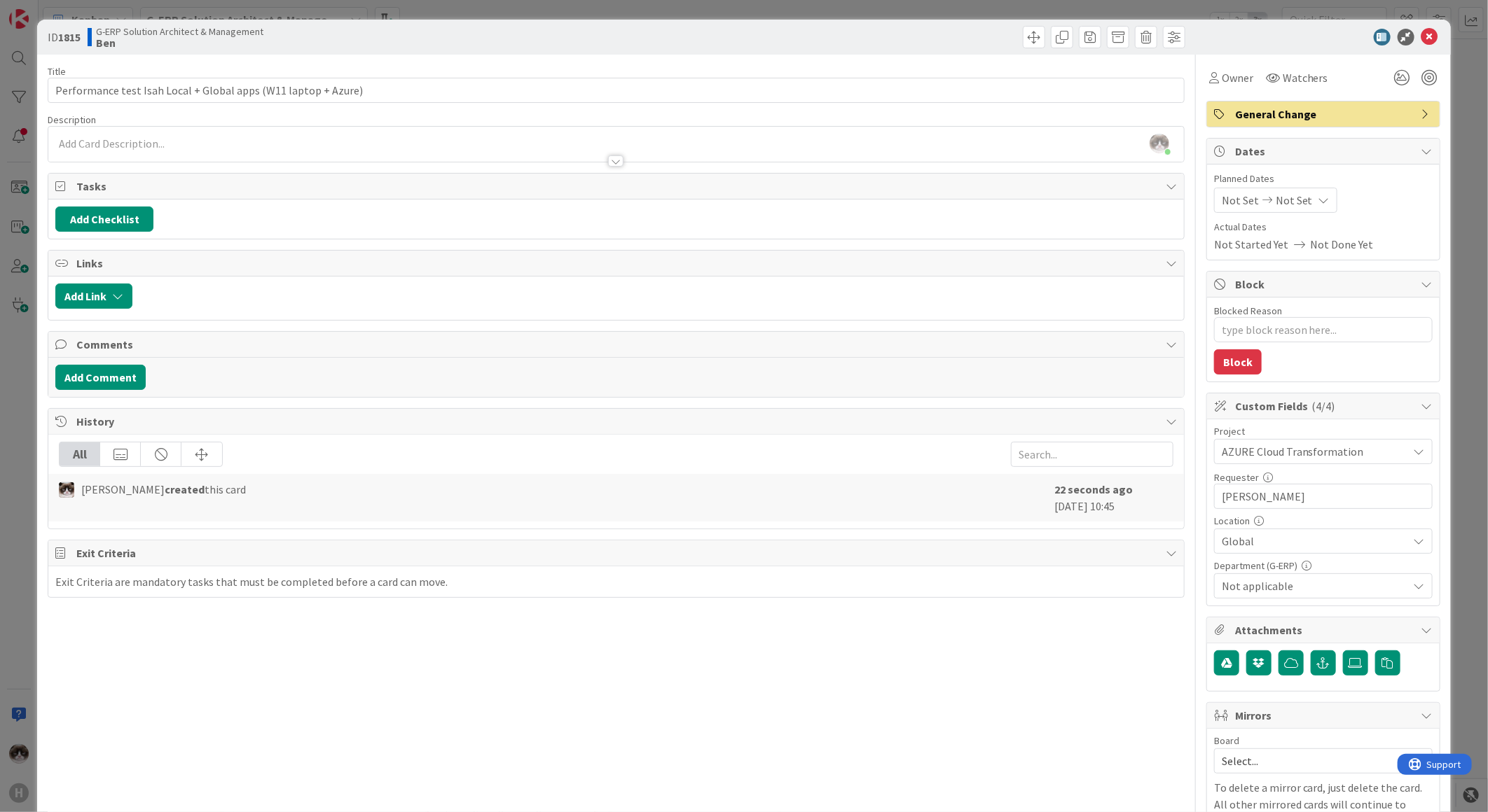
click at [311, 149] on div at bounding box center [616, 154] width 1136 height 15
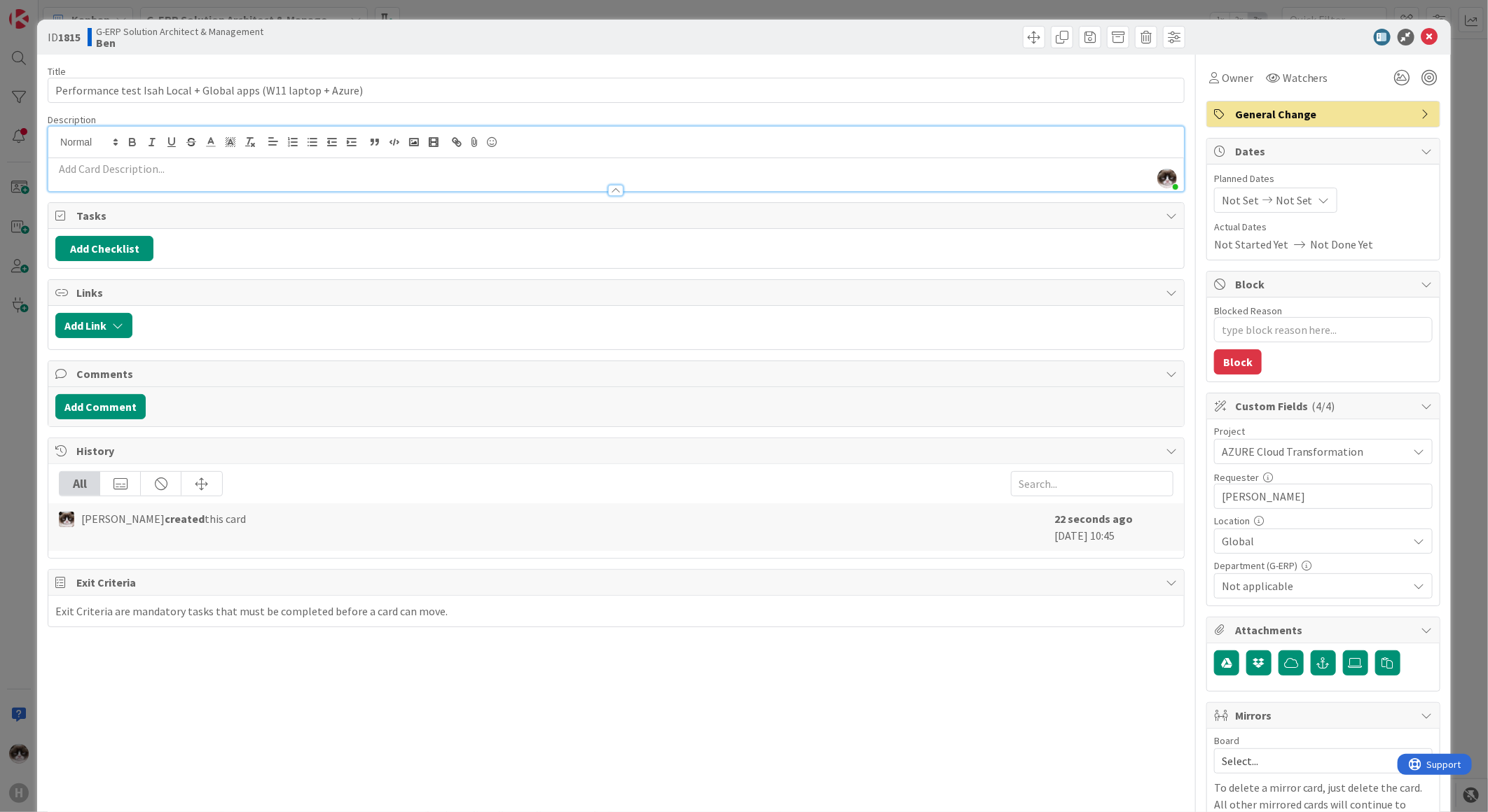
click at [310, 166] on p at bounding box center [616, 169] width 1122 height 16
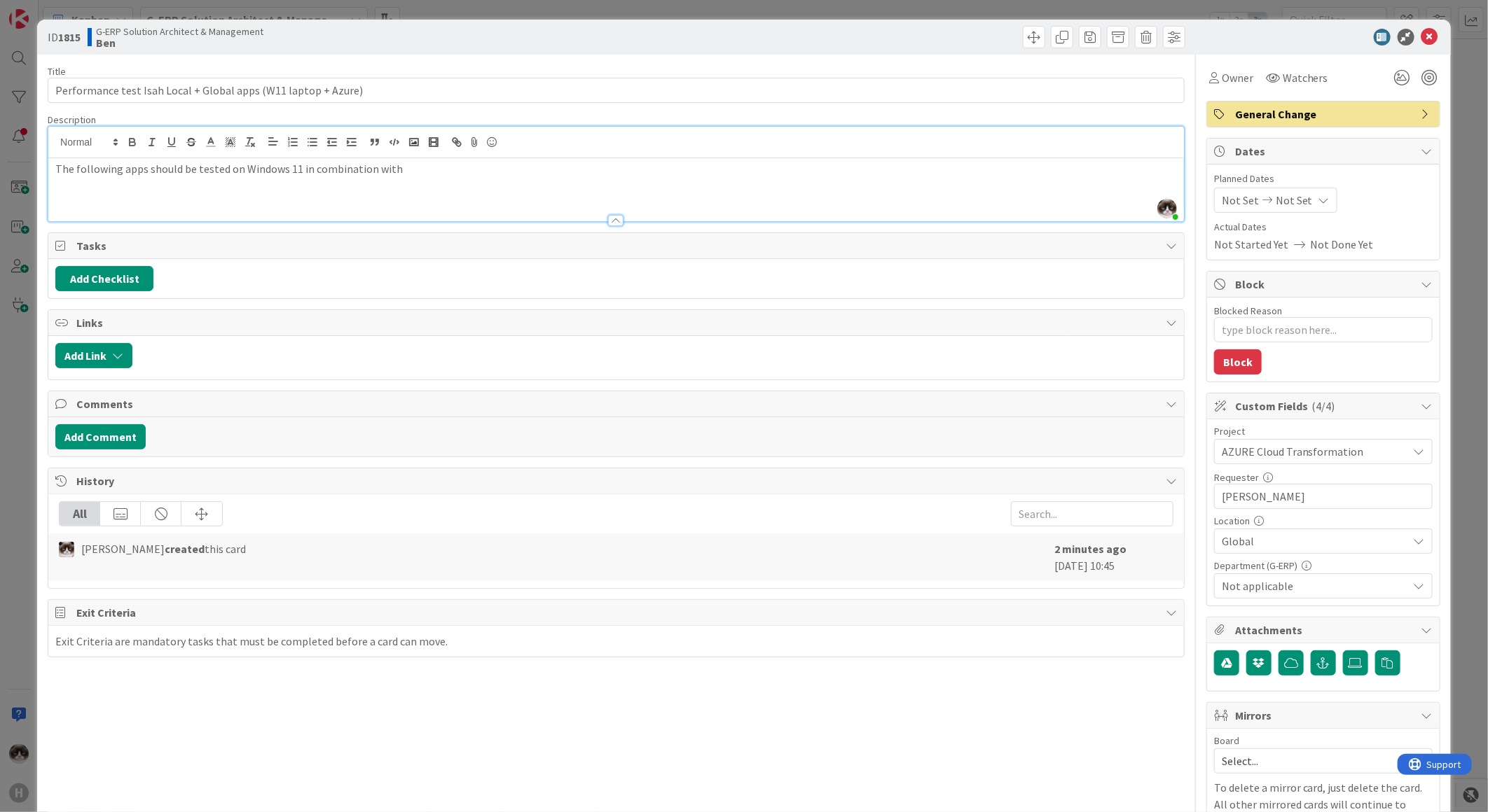
click at [449, 171] on p "The following apps should be tested on Windows 11 in combination with" at bounding box center [616, 169] width 1122 height 16
type textarea "x"
